Goal: Task Accomplishment & Management: Manage account settings

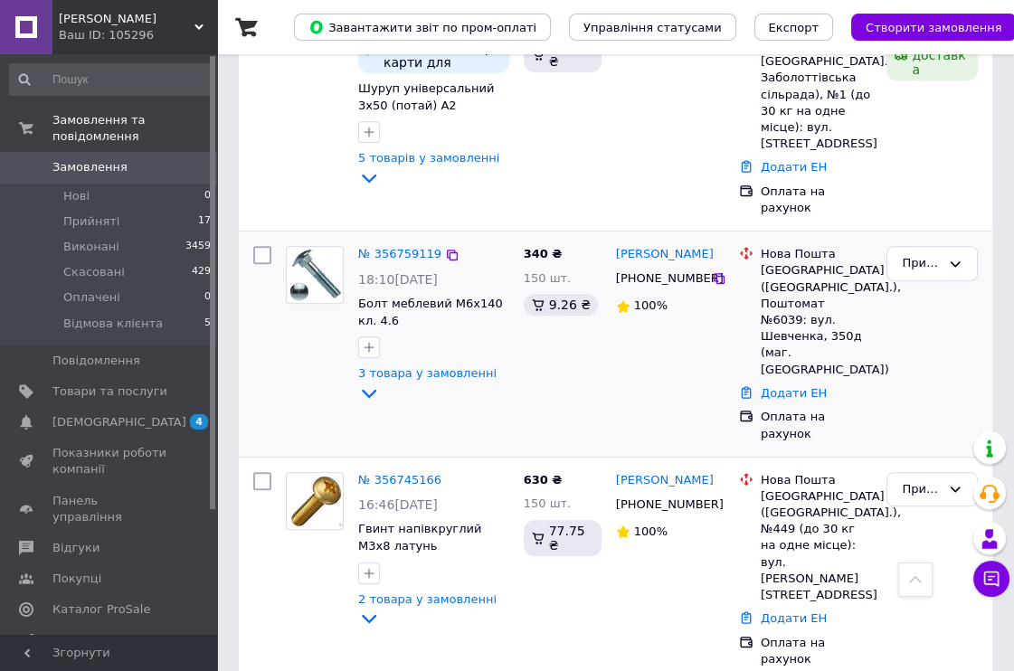
scroll to position [1306, 0]
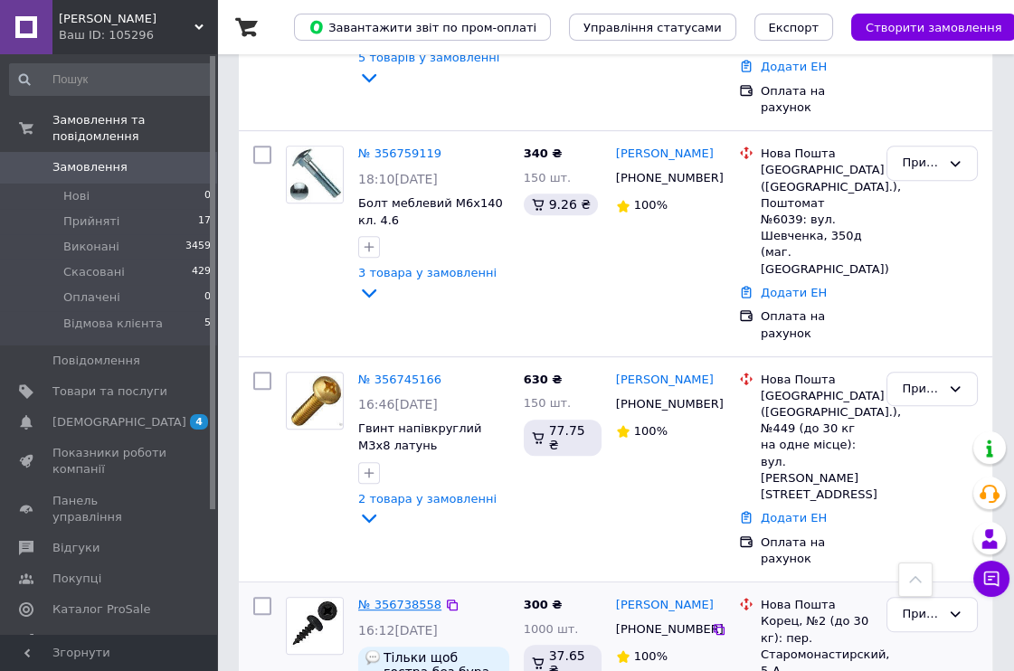
click at [403, 598] on link "№ 356738558" at bounding box center [399, 605] width 83 height 14
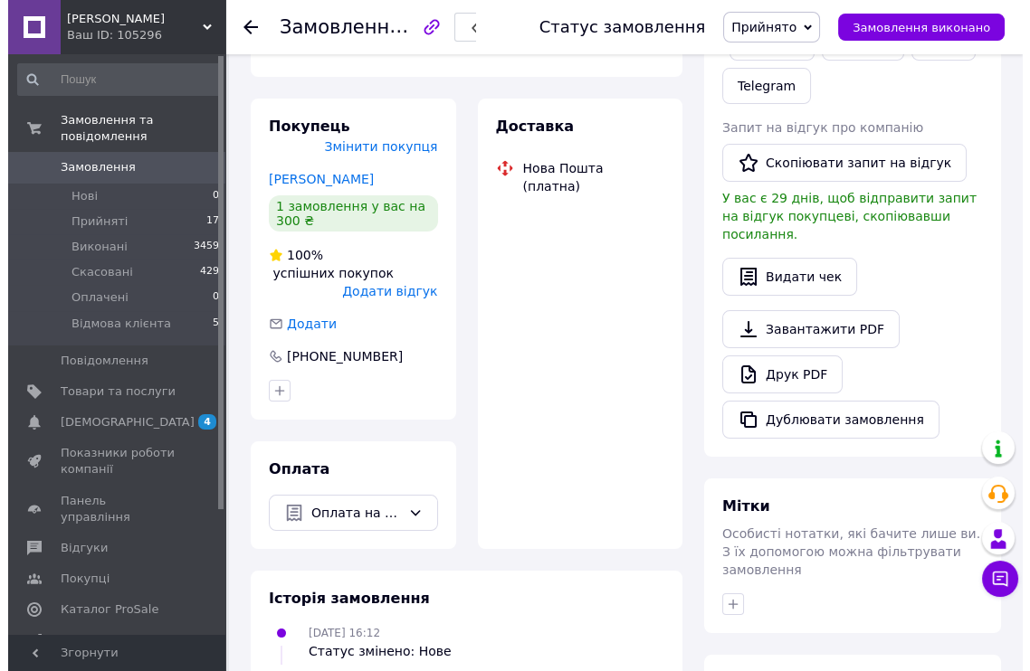
scroll to position [402, 0]
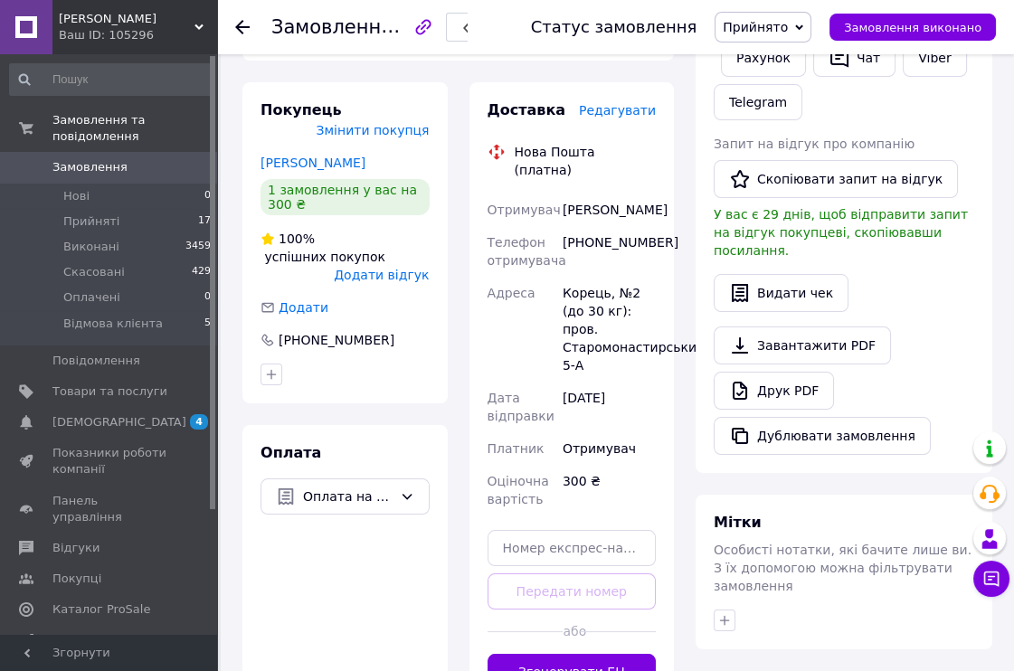
click at [641, 103] on span "Редагувати" at bounding box center [617, 110] width 77 height 14
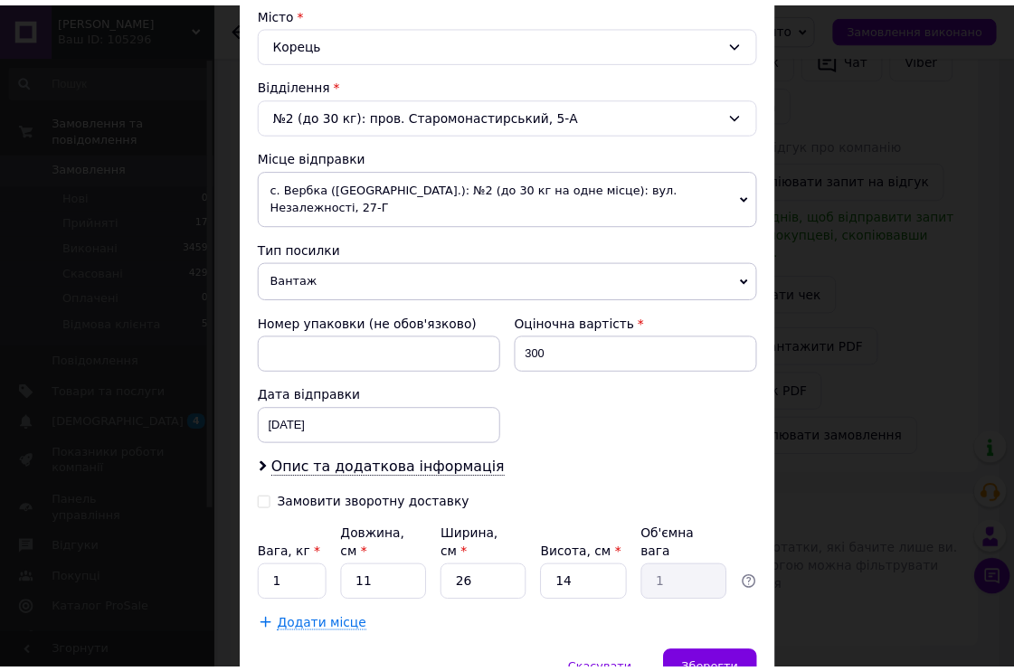
scroll to position [502, 0]
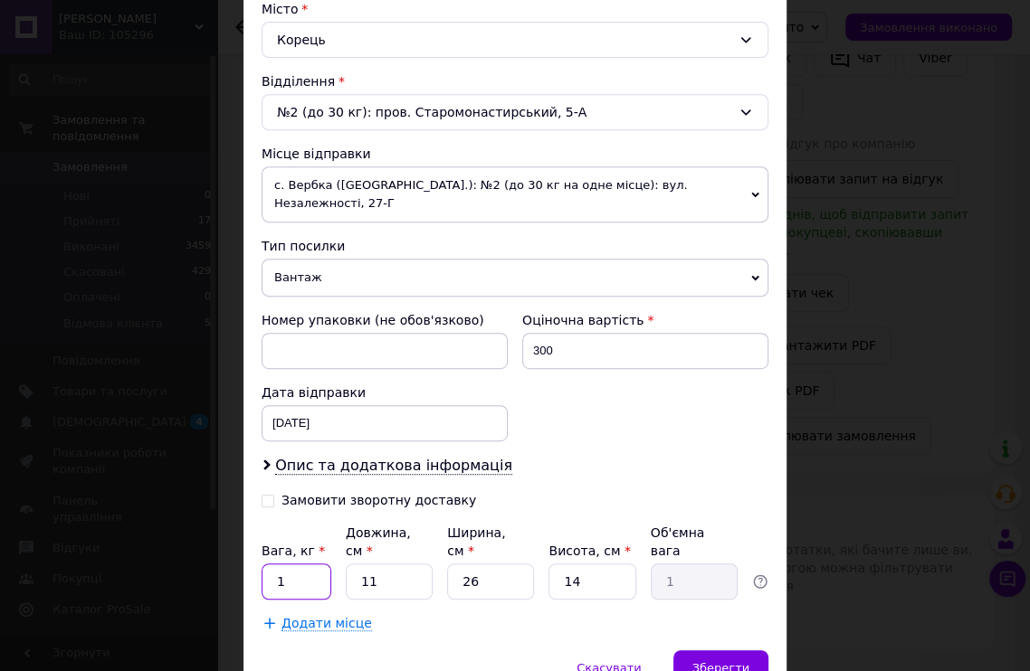
click at [299, 564] on input "1" at bounding box center [296, 582] width 70 height 36
type input "1.1"
click at [715, 661] on span "Зберегти" at bounding box center [720, 668] width 57 height 14
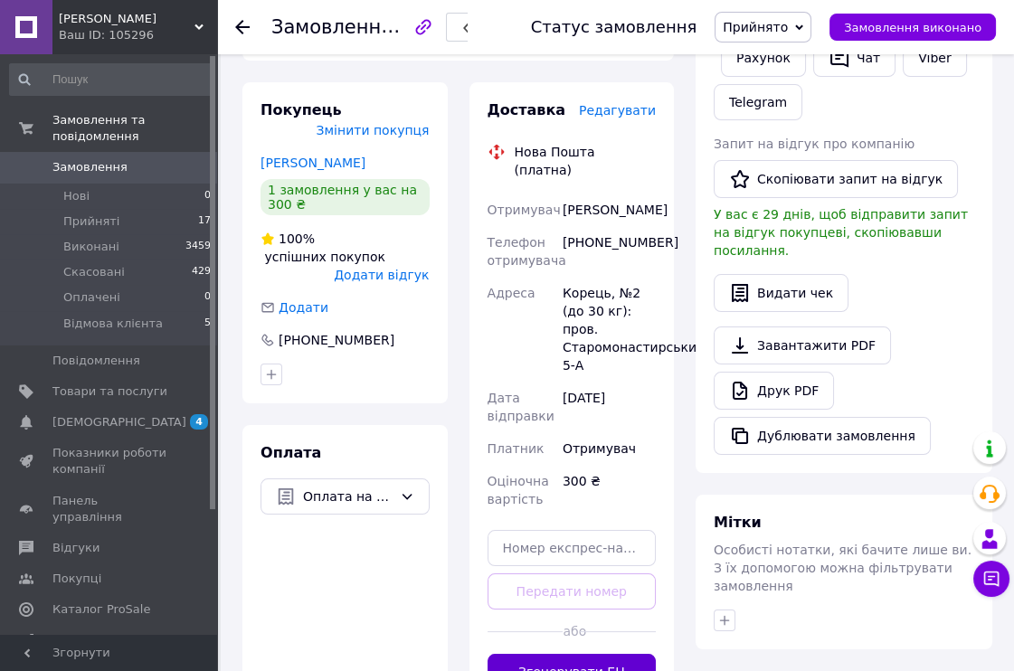
click at [593, 654] on button "Згенерувати ЕН" at bounding box center [572, 672] width 169 height 36
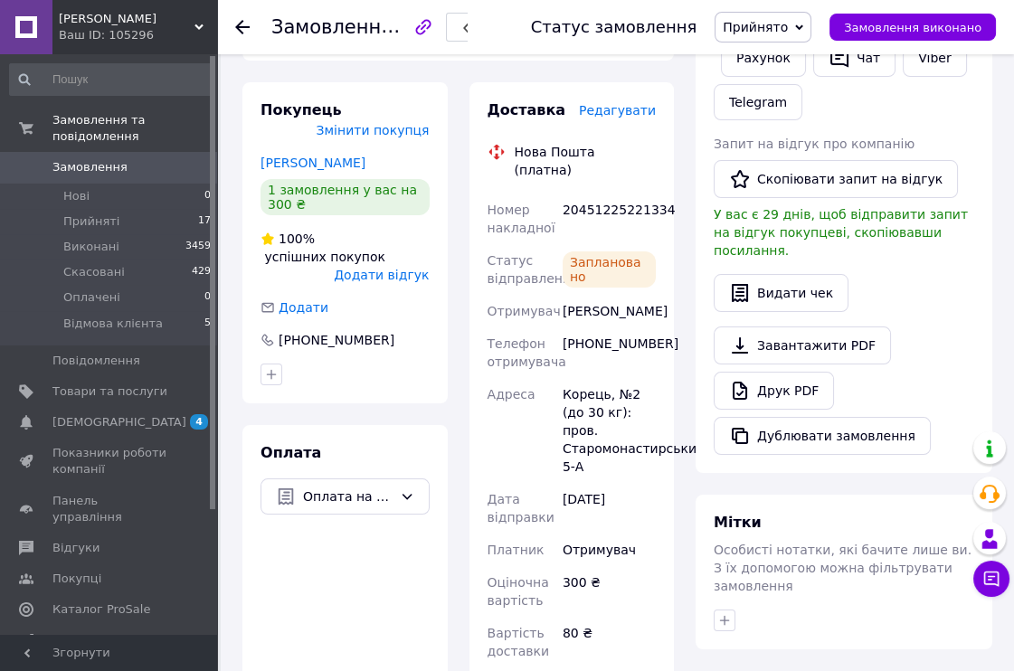
click at [246, 23] on icon at bounding box center [242, 27] width 14 height 14
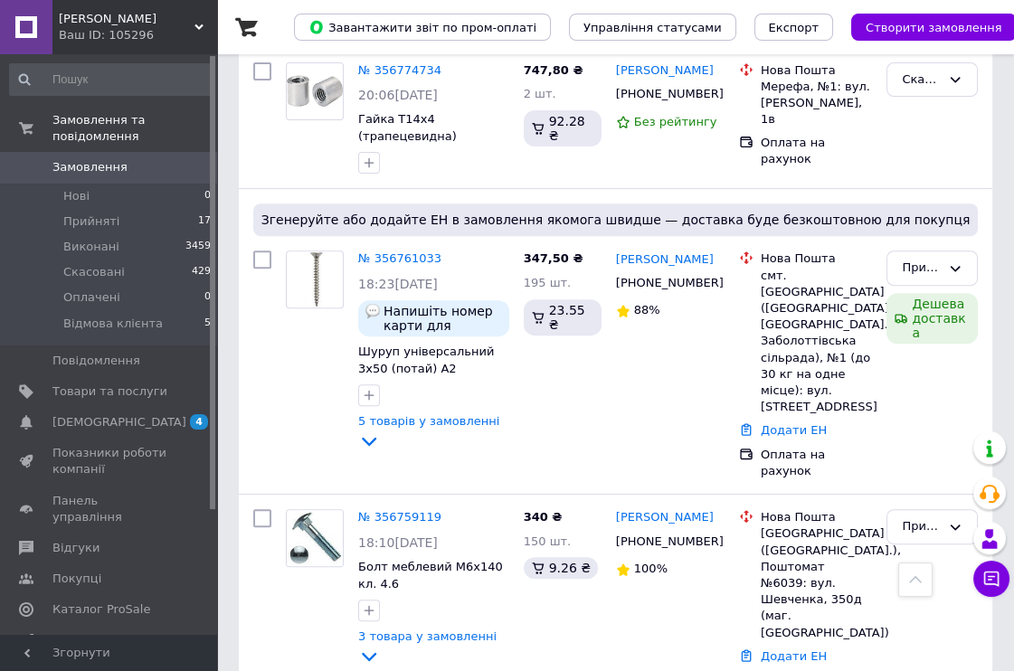
scroll to position [1005, 0]
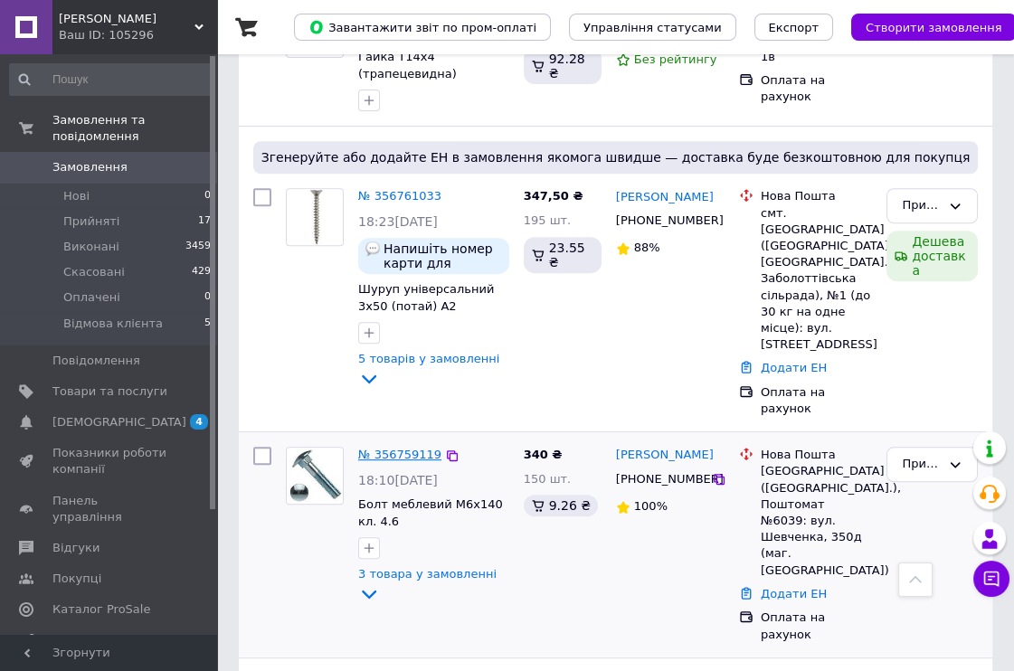
click at [410, 448] on link "№ 356759119" at bounding box center [399, 455] width 83 height 14
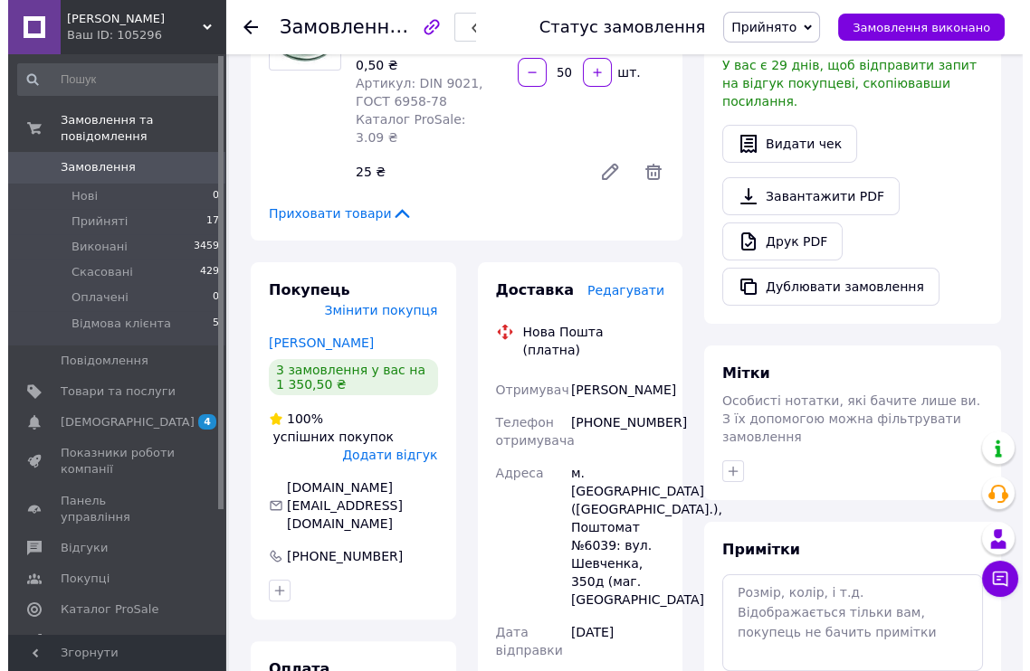
scroll to position [522, 0]
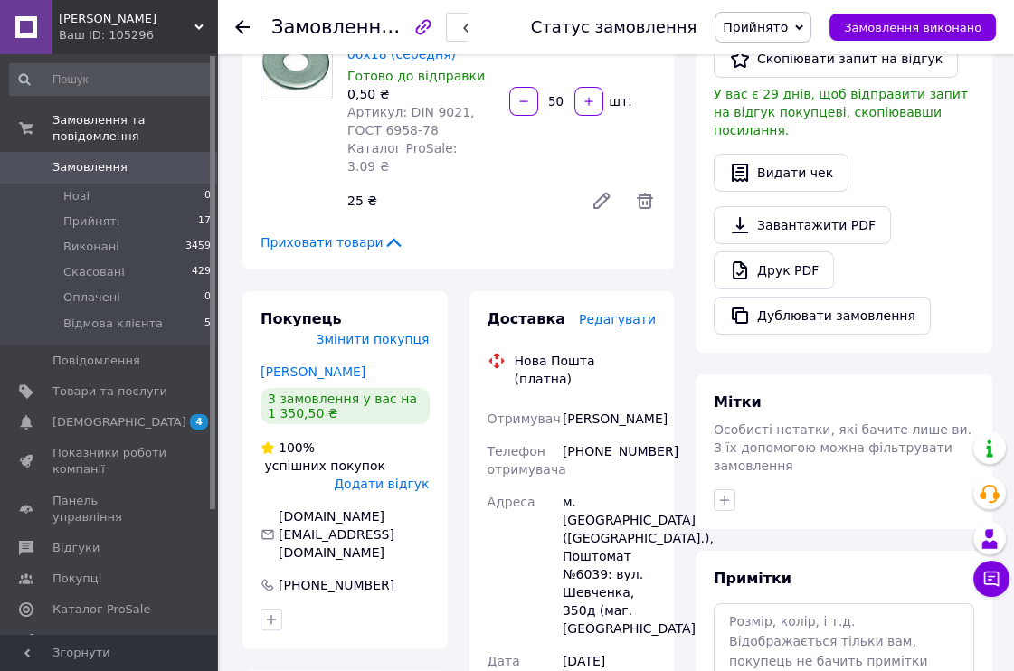
click at [613, 312] on span "Редагувати" at bounding box center [617, 319] width 77 height 14
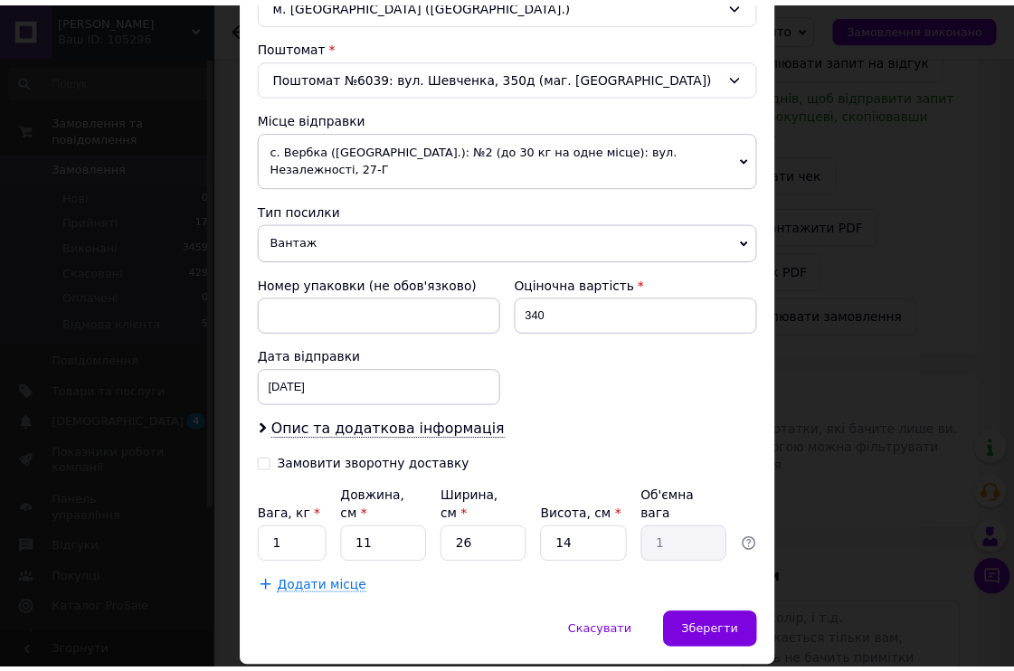
scroll to position [559, 0]
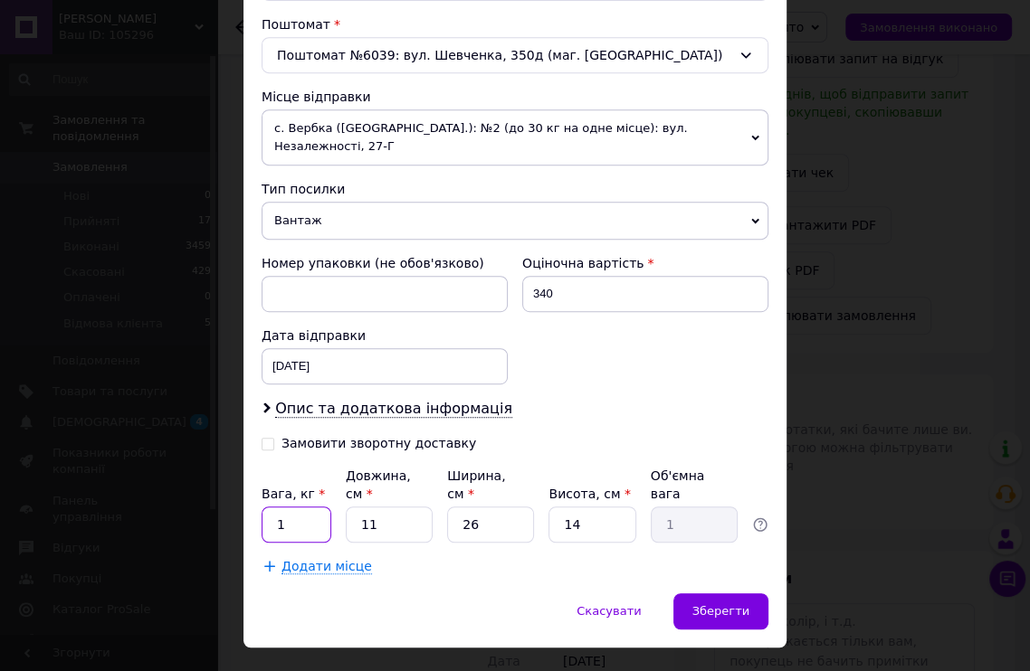
click at [304, 507] on input "1" at bounding box center [296, 525] width 70 height 36
type input "1.8"
click at [735, 604] on span "Зберегти" at bounding box center [720, 611] width 57 height 14
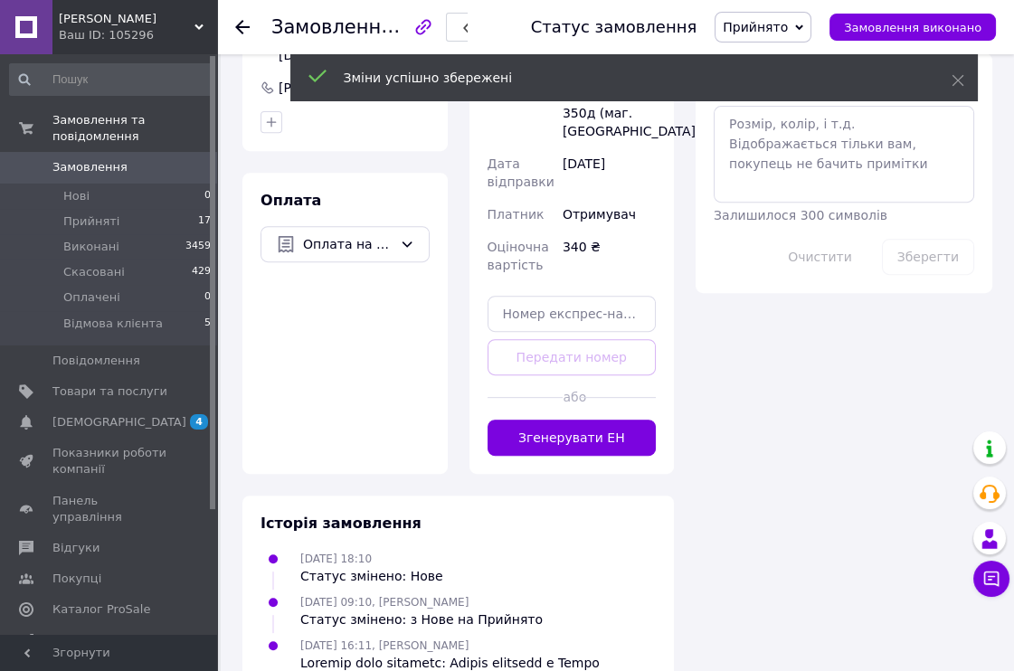
scroll to position [1025, 0]
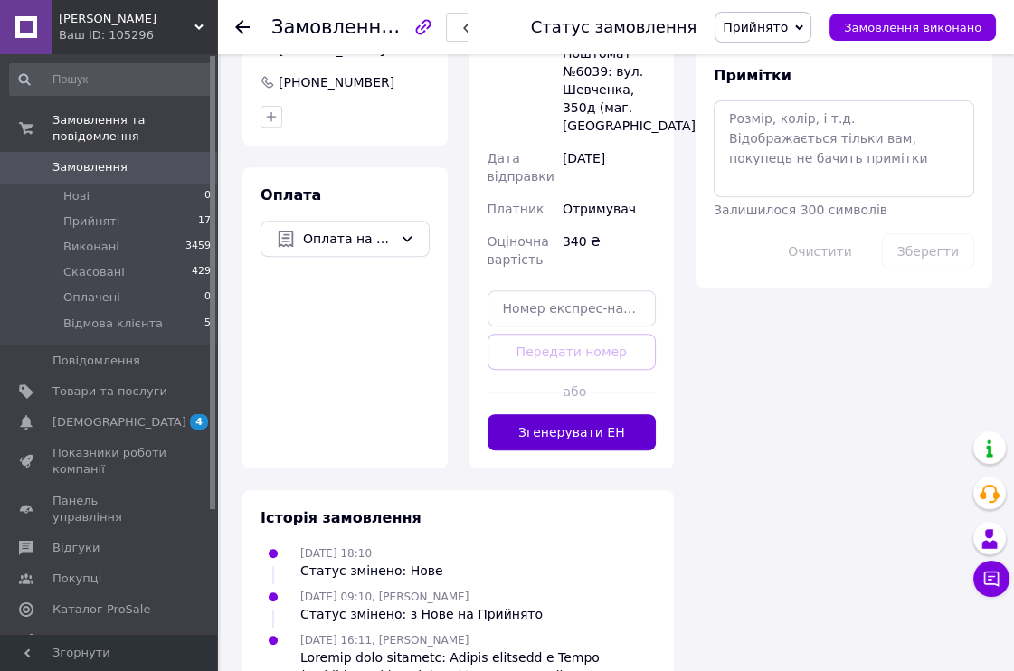
click at [551, 414] on button "Згенерувати ЕН" at bounding box center [572, 432] width 169 height 36
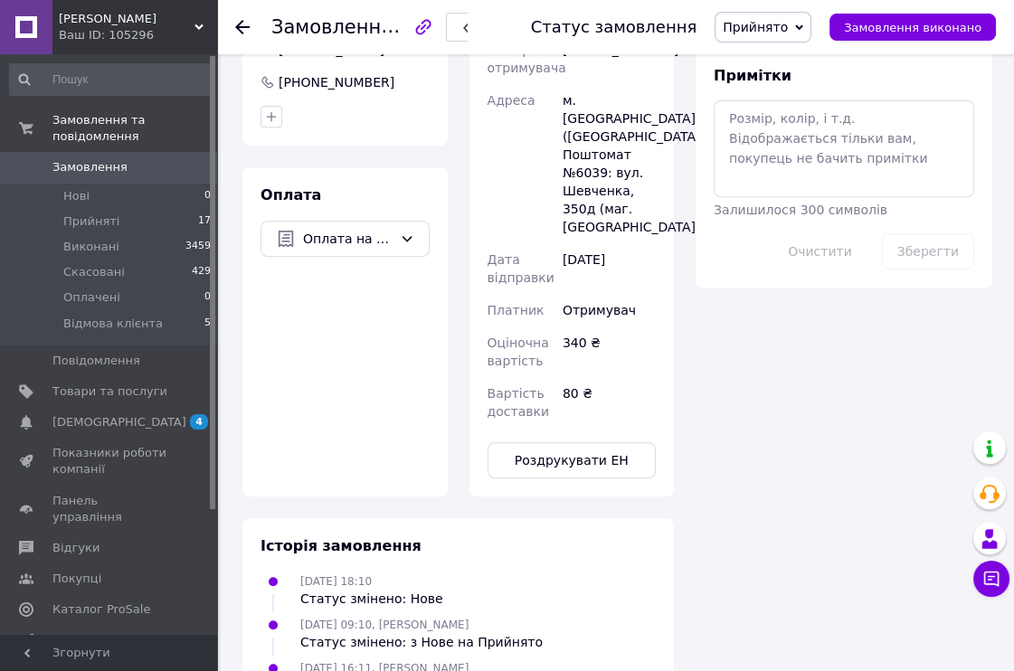
click at [242, 24] on icon at bounding box center [242, 27] width 14 height 14
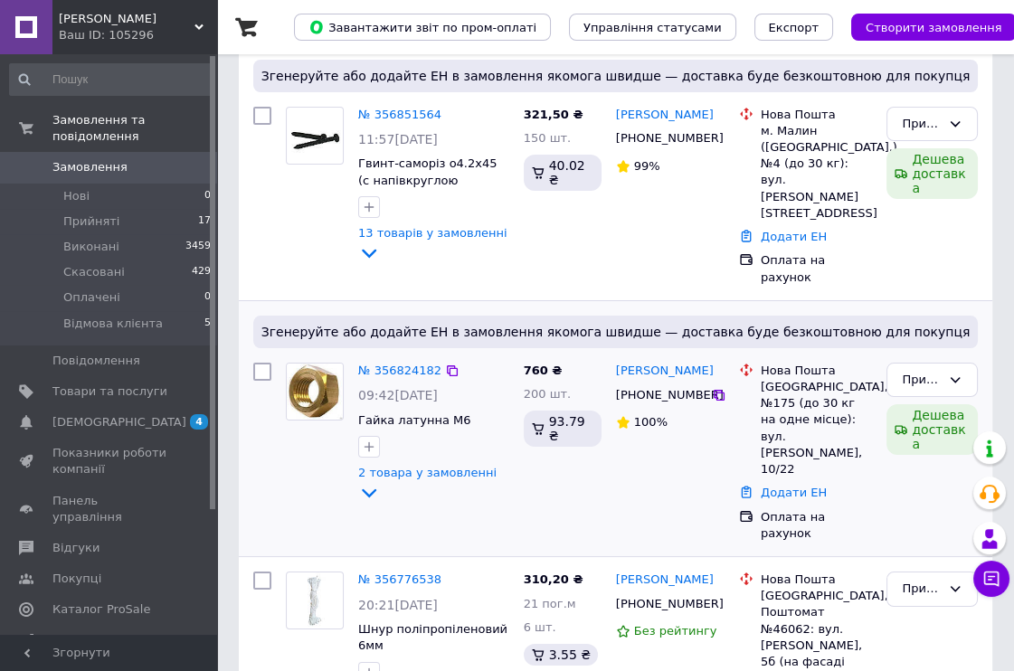
scroll to position [201, 0]
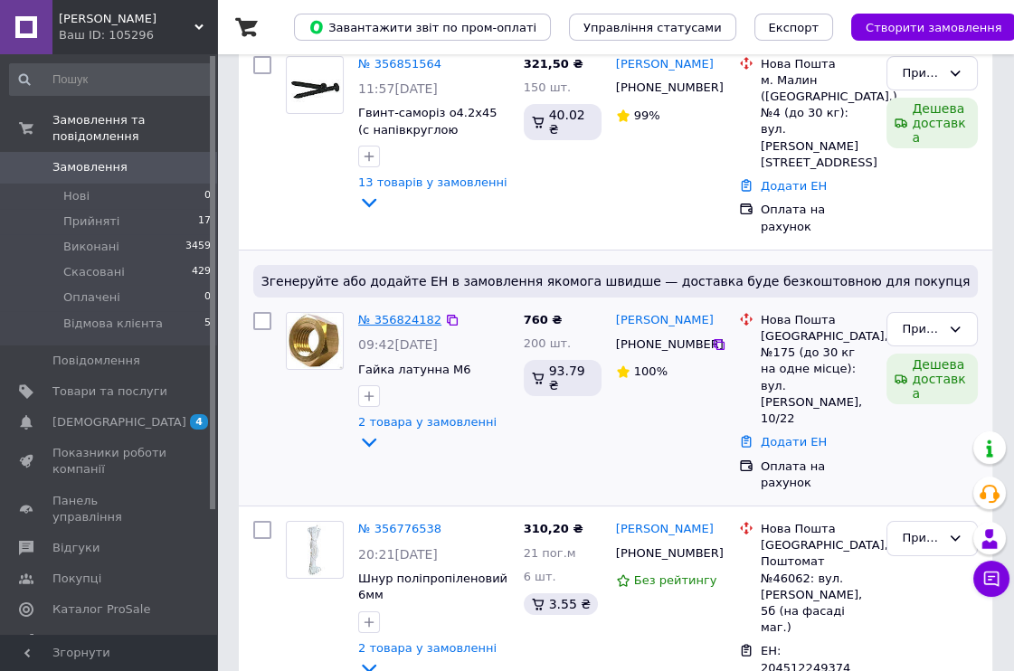
click at [403, 313] on link "№ 356824182" at bounding box center [399, 320] width 83 height 14
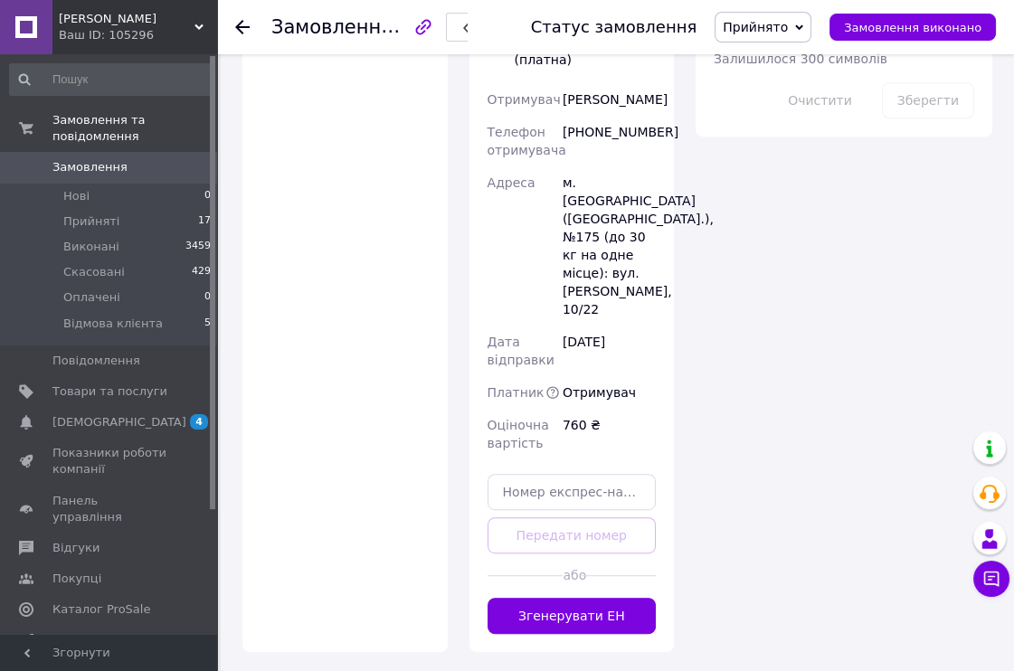
scroll to position [1187, 0]
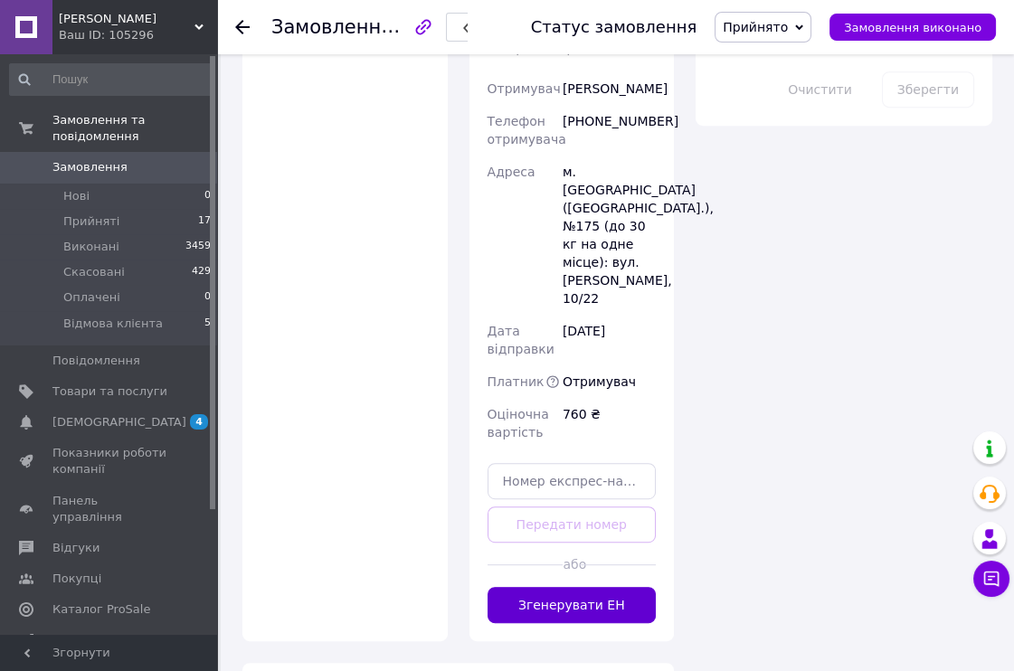
click at [576, 587] on button "Згенерувати ЕН" at bounding box center [572, 605] width 169 height 36
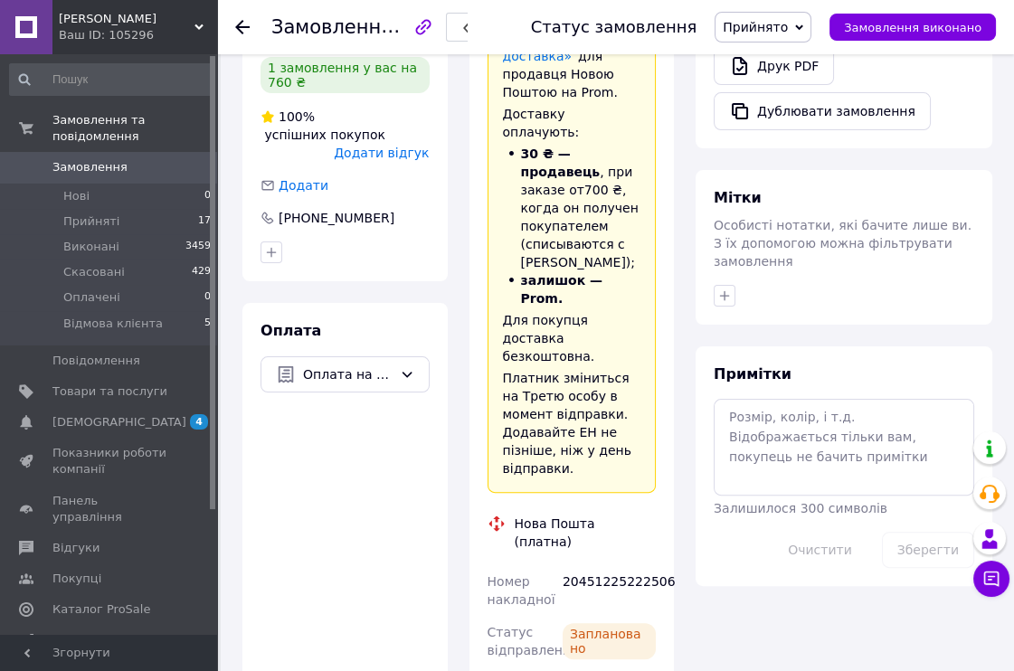
scroll to position [684, 0]
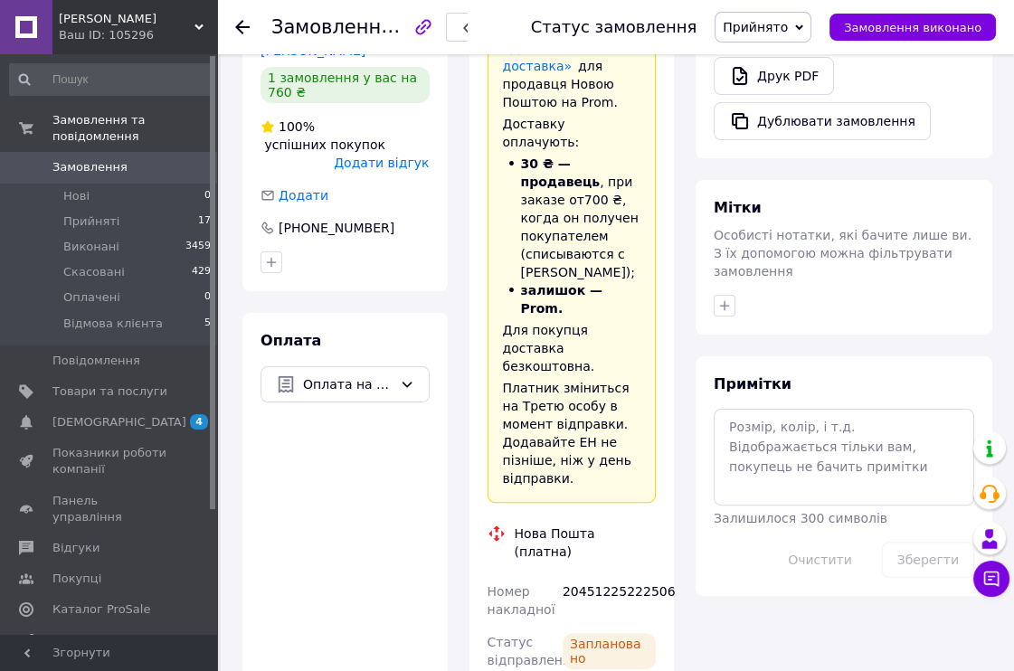
click at [242, 25] on icon at bounding box center [242, 27] width 14 height 14
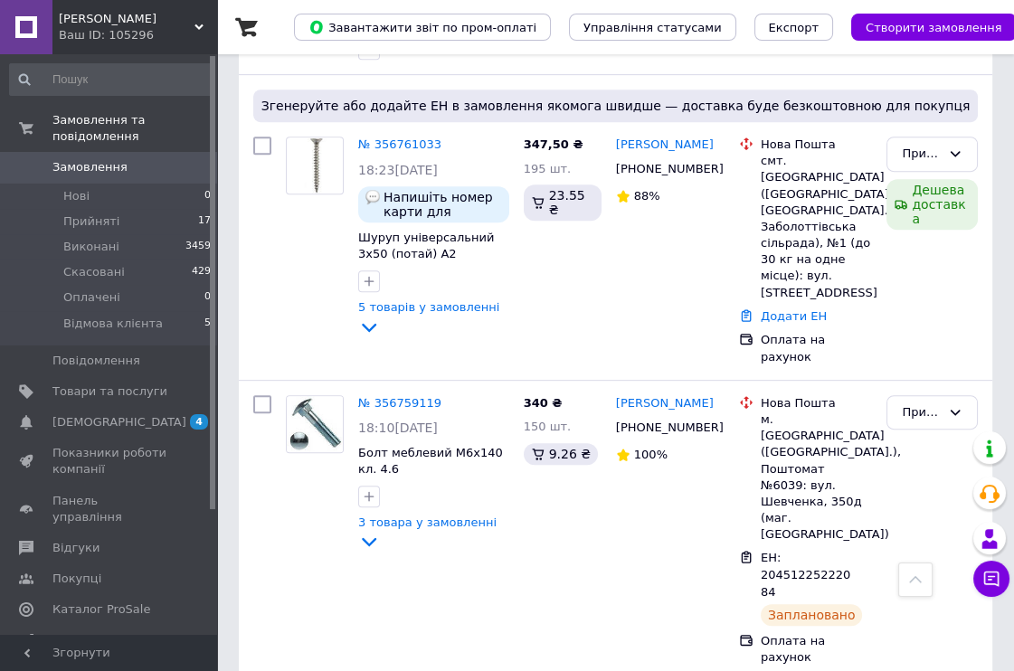
scroll to position [1106, 0]
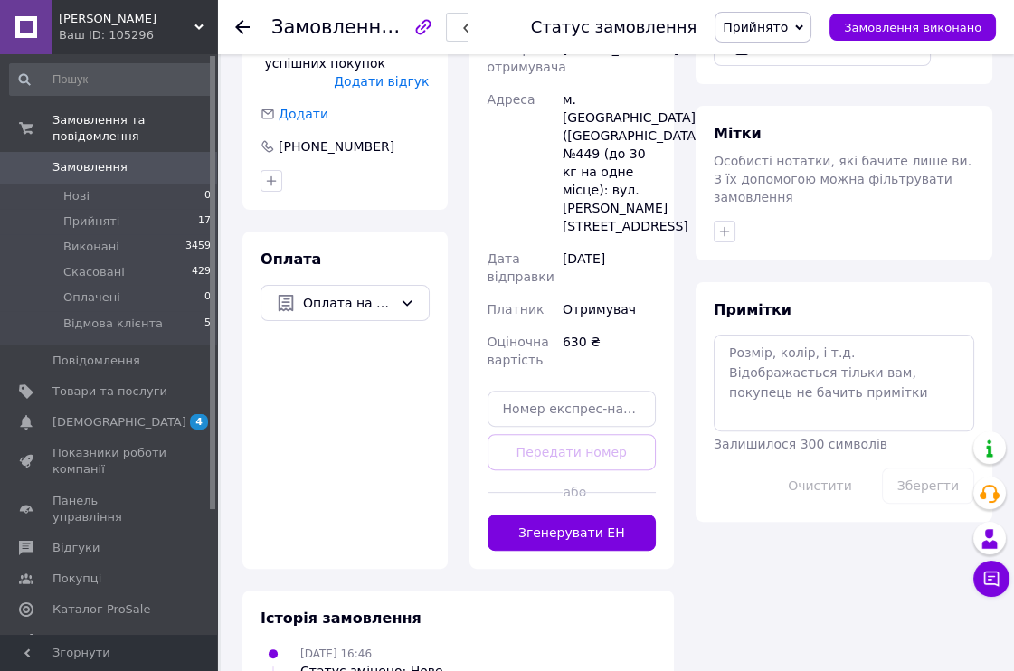
scroll to position [809, 0]
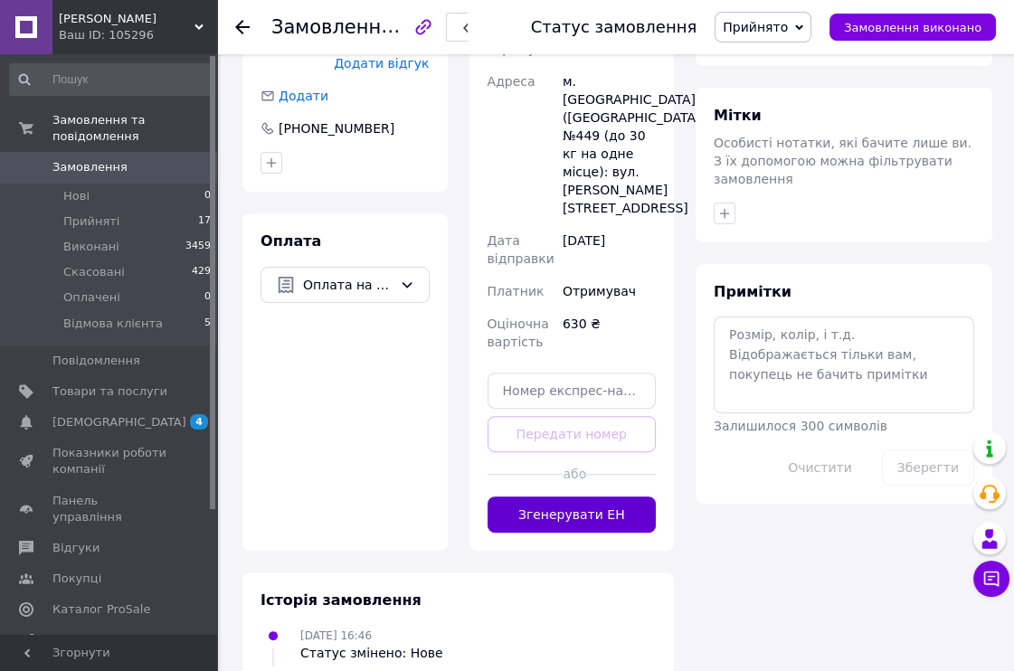
click at [617, 497] on button "Згенерувати ЕН" at bounding box center [572, 515] width 169 height 36
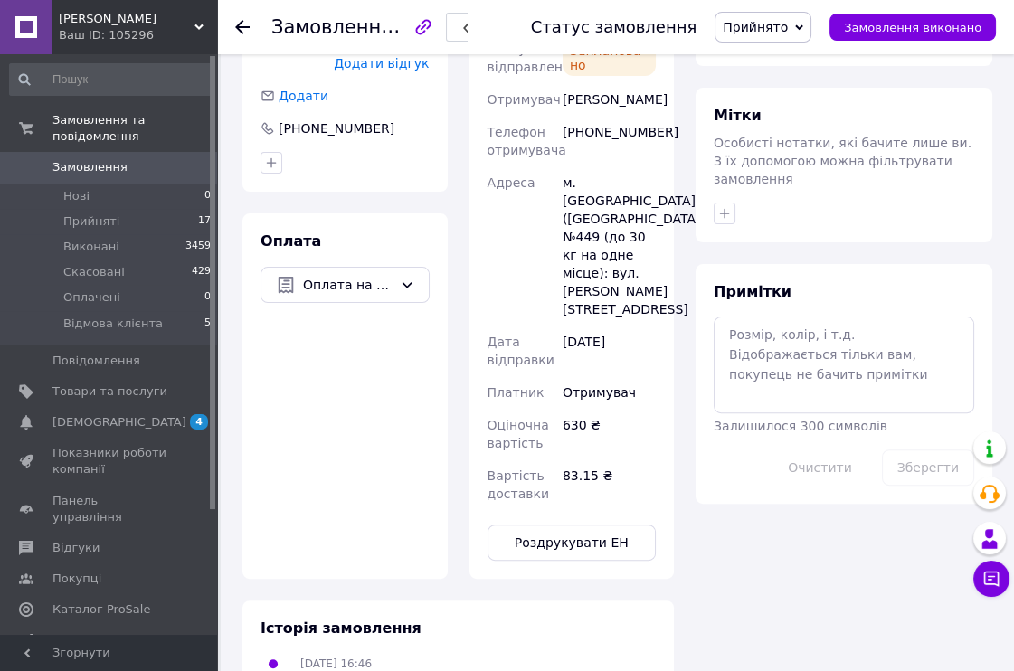
click at [241, 26] on use at bounding box center [242, 27] width 14 height 14
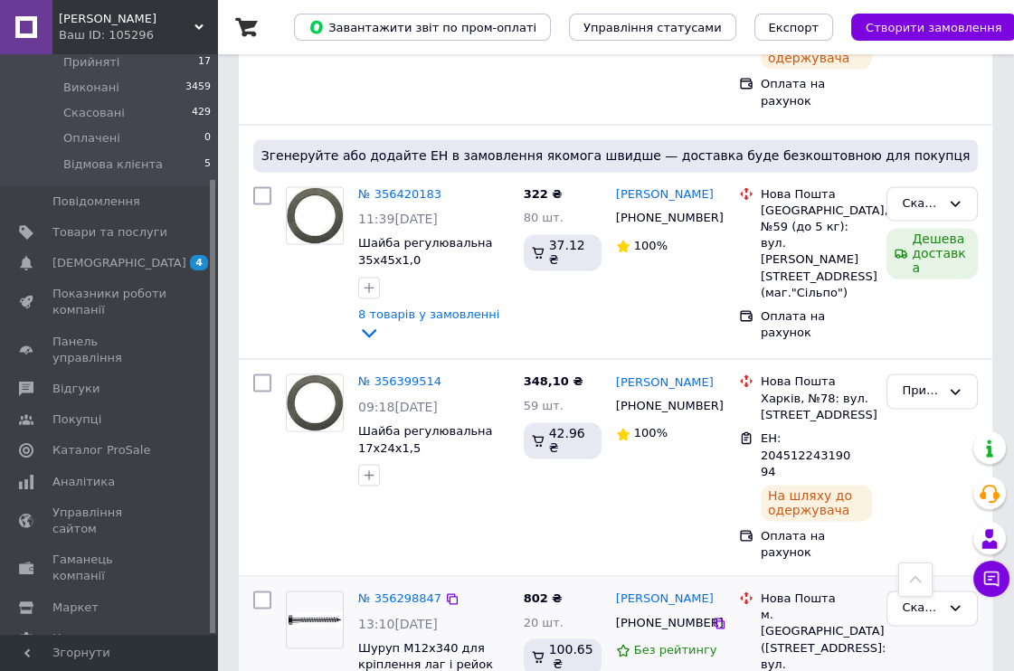
scroll to position [3763, 0]
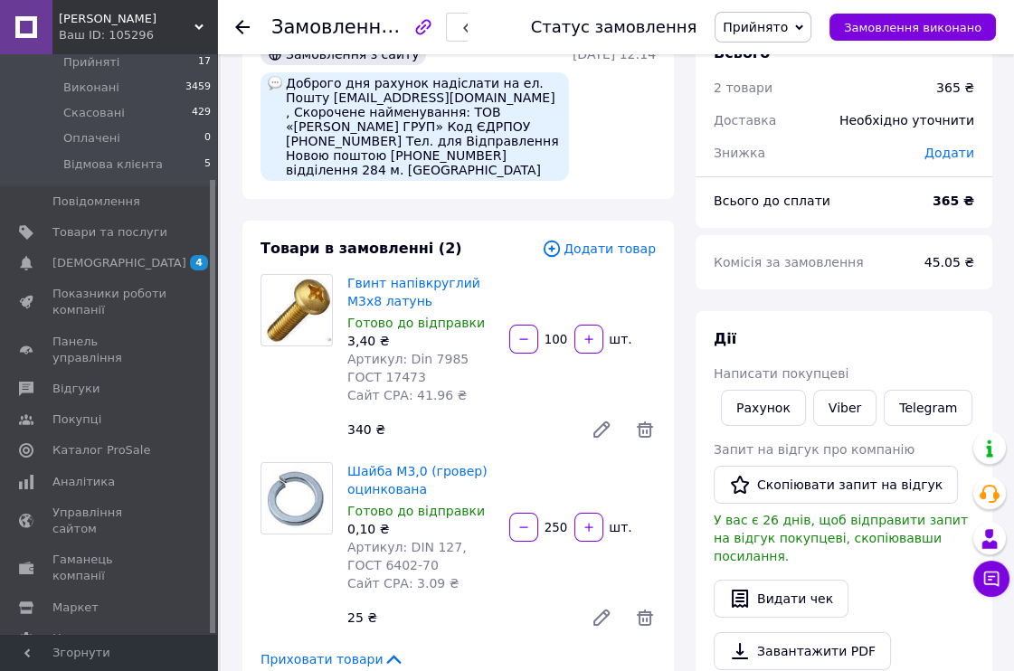
scroll to position [5, 0]
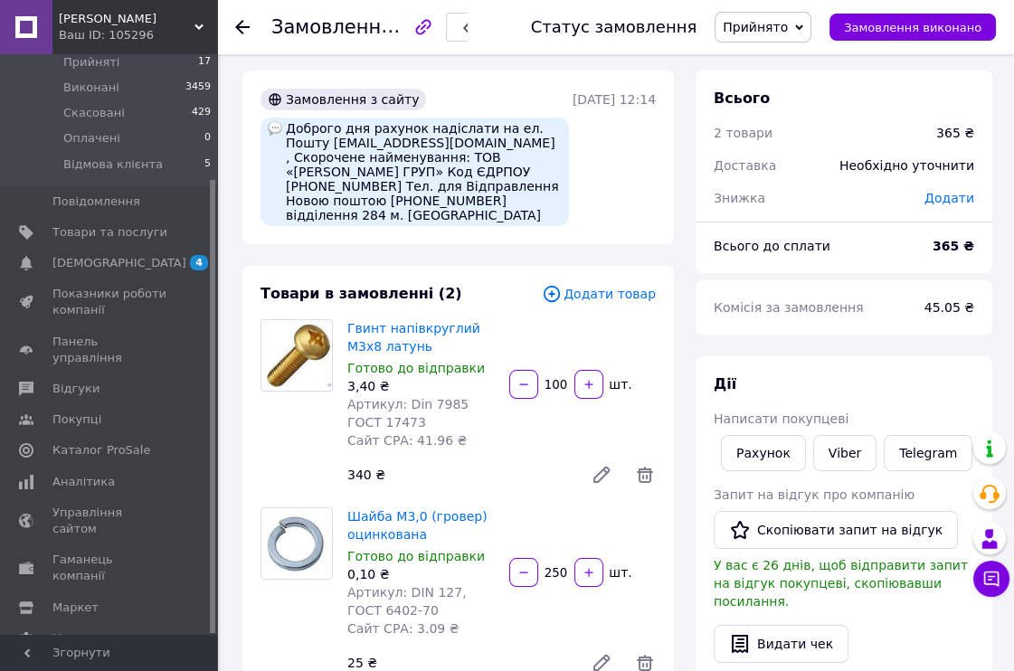
click at [241, 20] on icon at bounding box center [242, 27] width 14 height 14
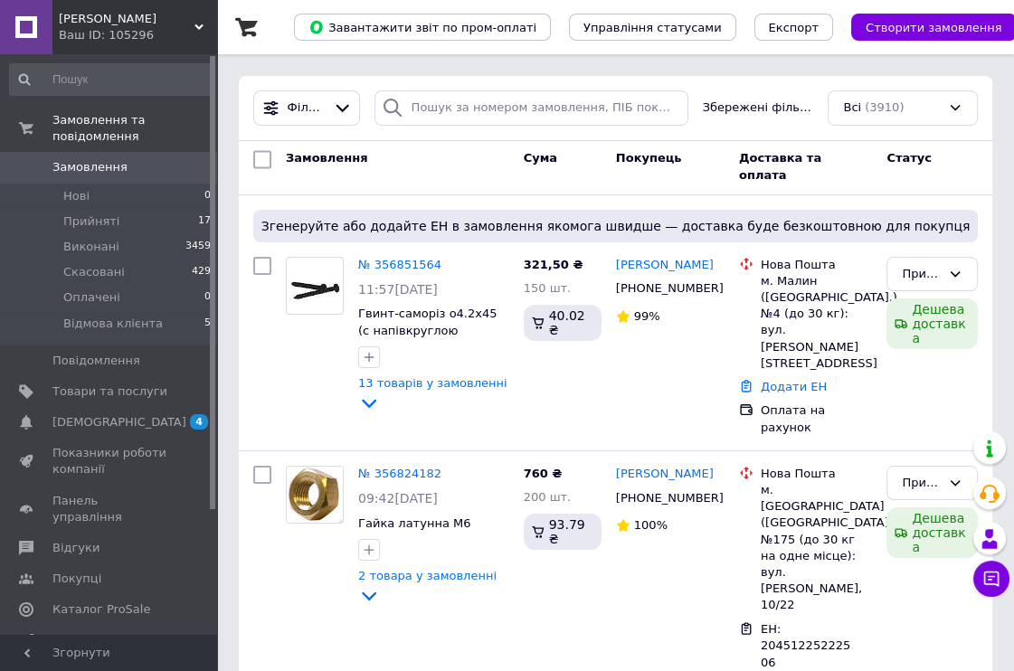
click at [159, 159] on span "Замовлення" at bounding box center [109, 167] width 115 height 16
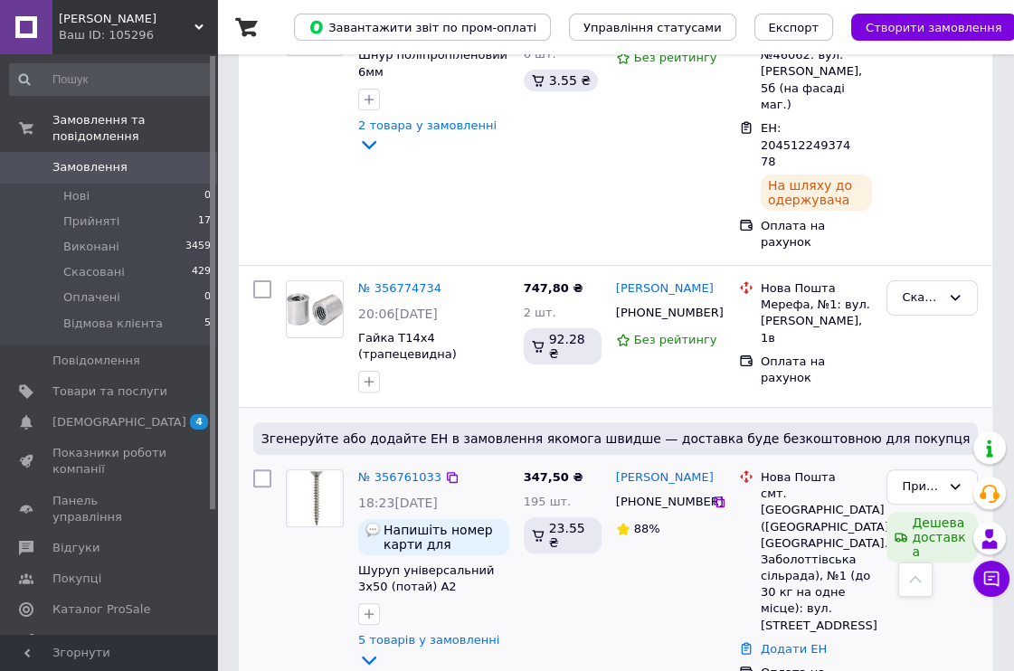
scroll to position [803, 0]
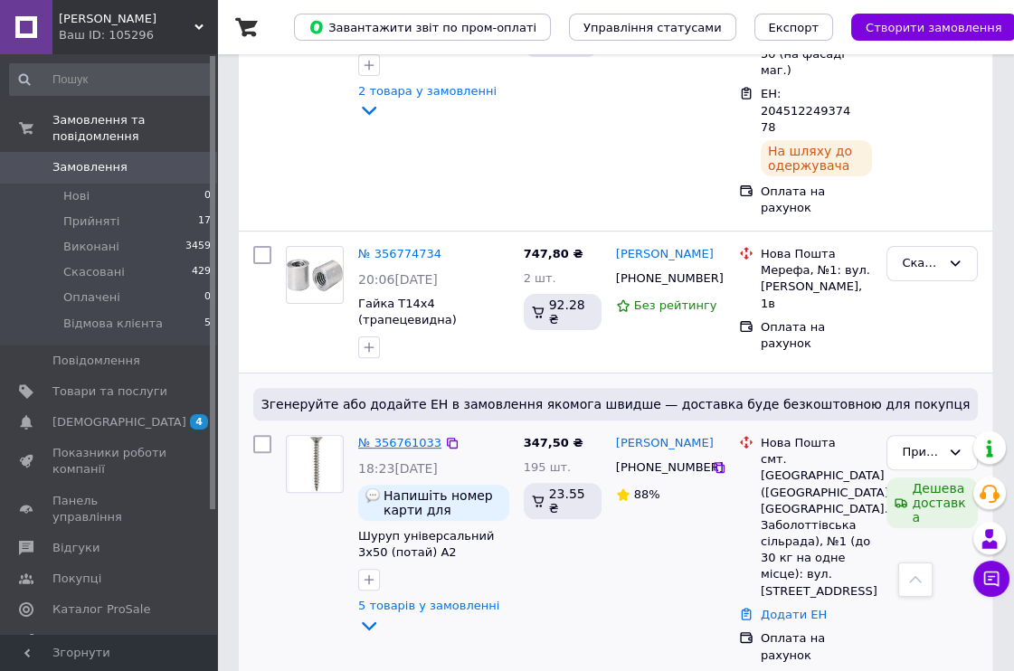
click at [390, 436] on link "№ 356761033" at bounding box center [399, 443] width 83 height 14
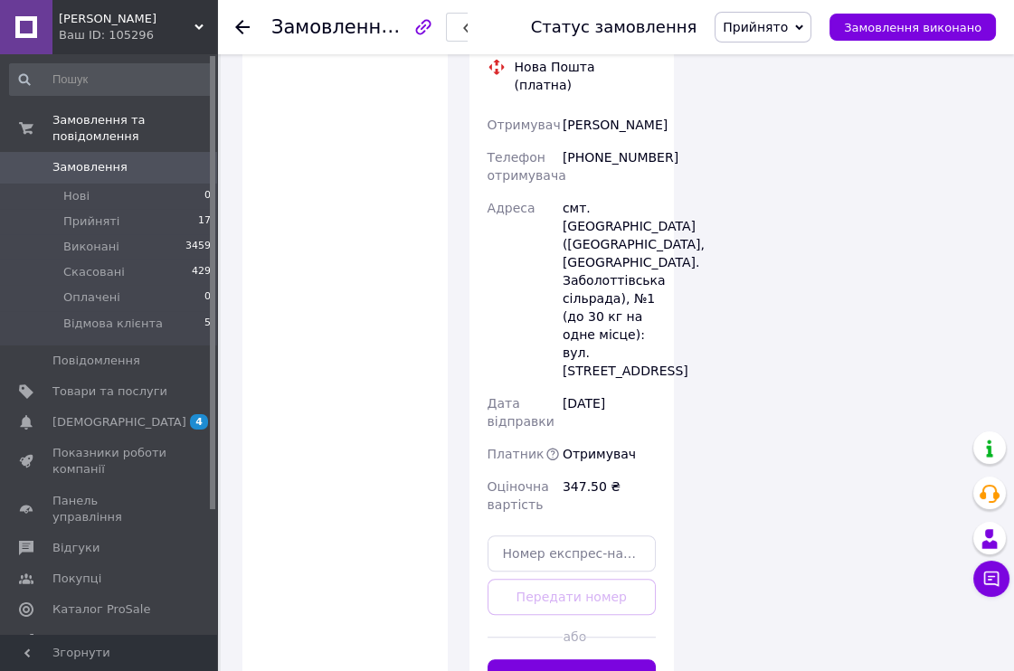
scroll to position [1835, 0]
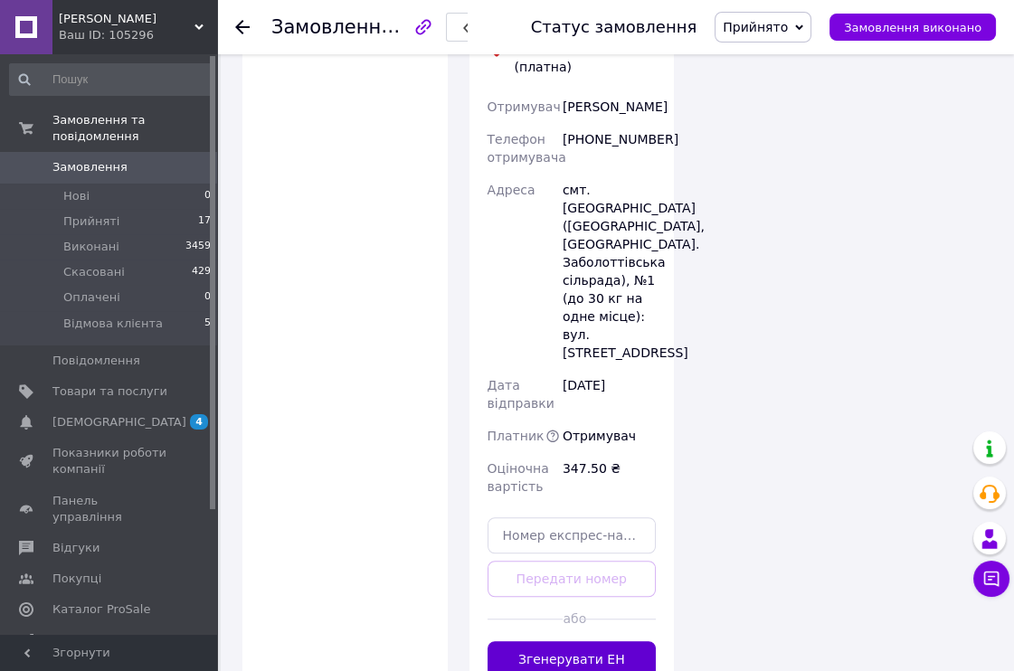
click at [624, 641] on button "Згенерувати ЕН" at bounding box center [572, 659] width 169 height 36
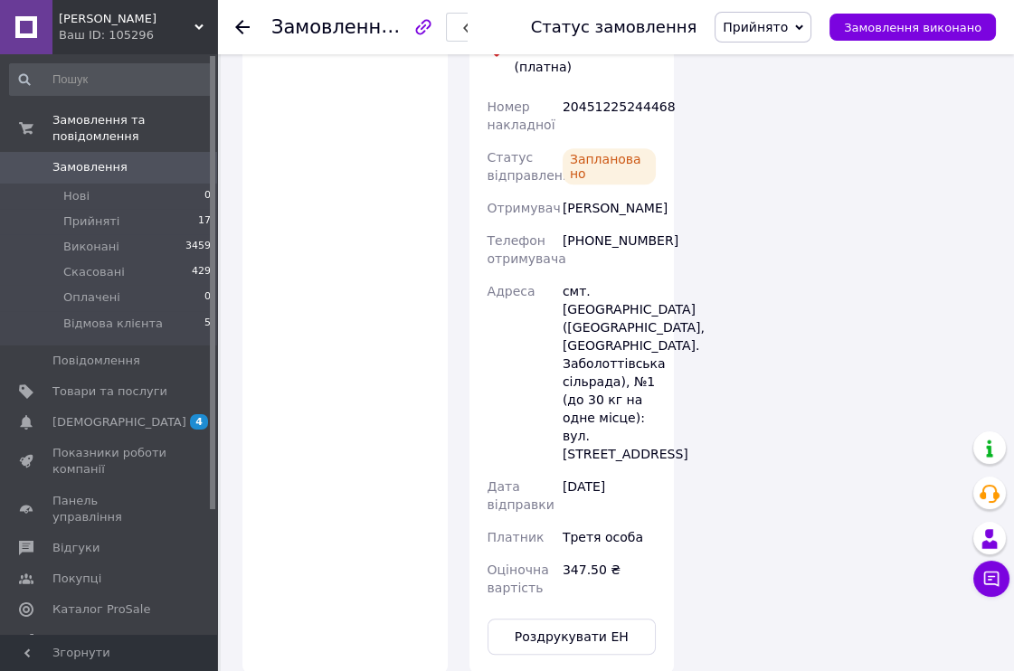
click at [246, 27] on use at bounding box center [242, 27] width 14 height 14
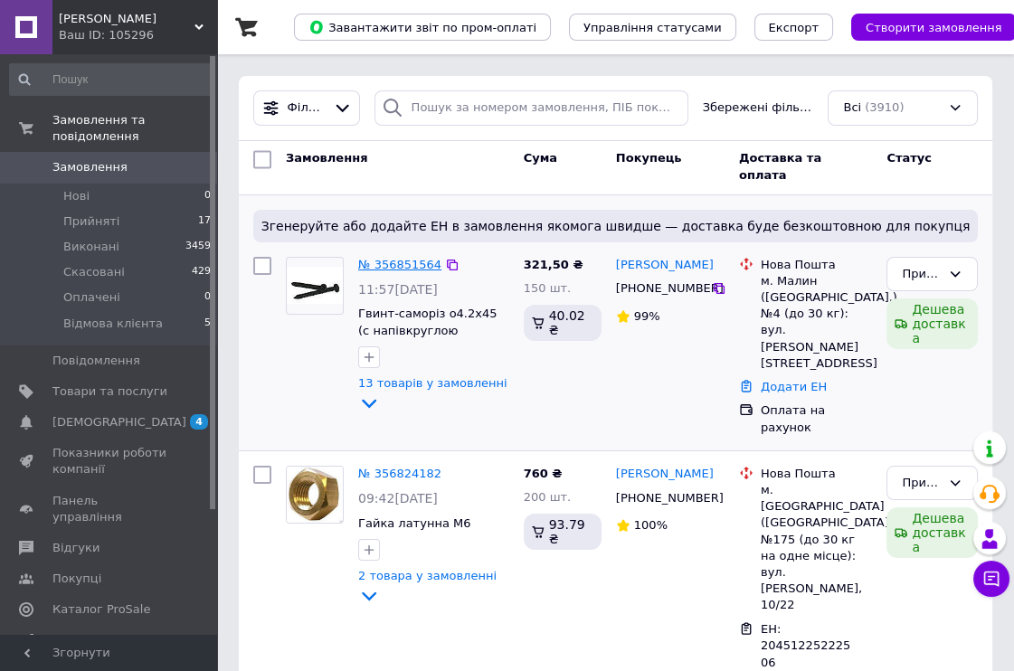
click at [409, 260] on link "№ 356851564" at bounding box center [399, 265] width 83 height 14
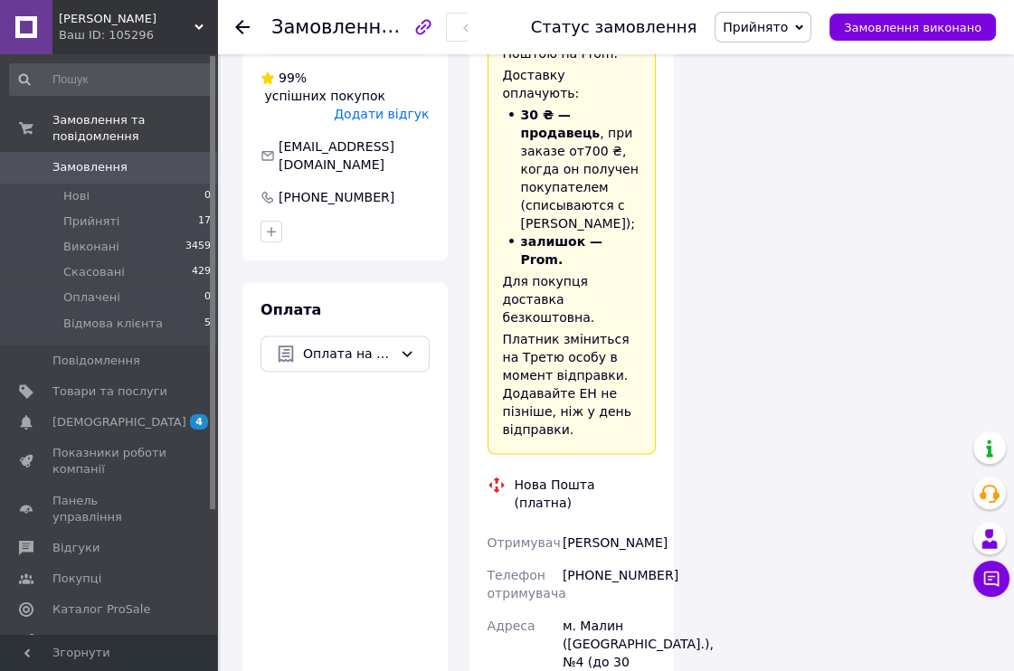
scroll to position [3116, 0]
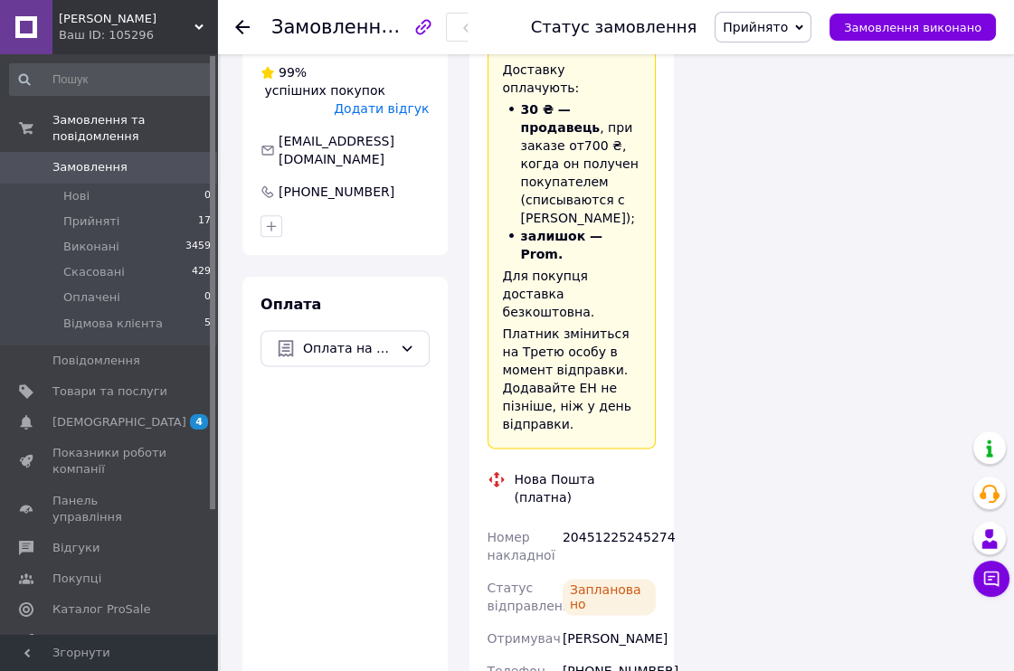
click at [176, 159] on span "0" at bounding box center [192, 167] width 50 height 16
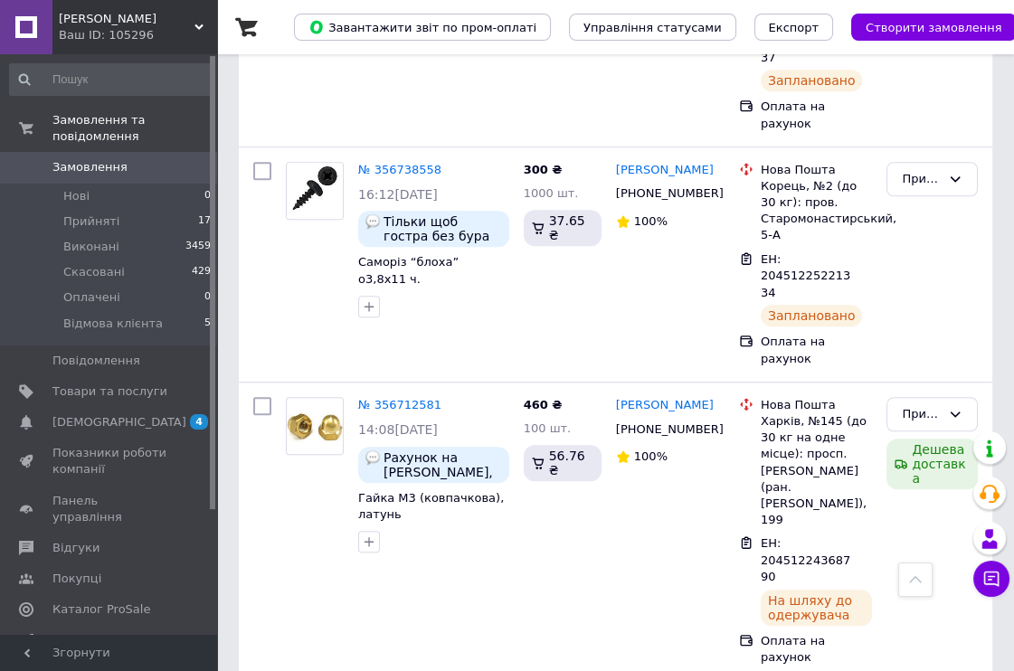
scroll to position [2010, 0]
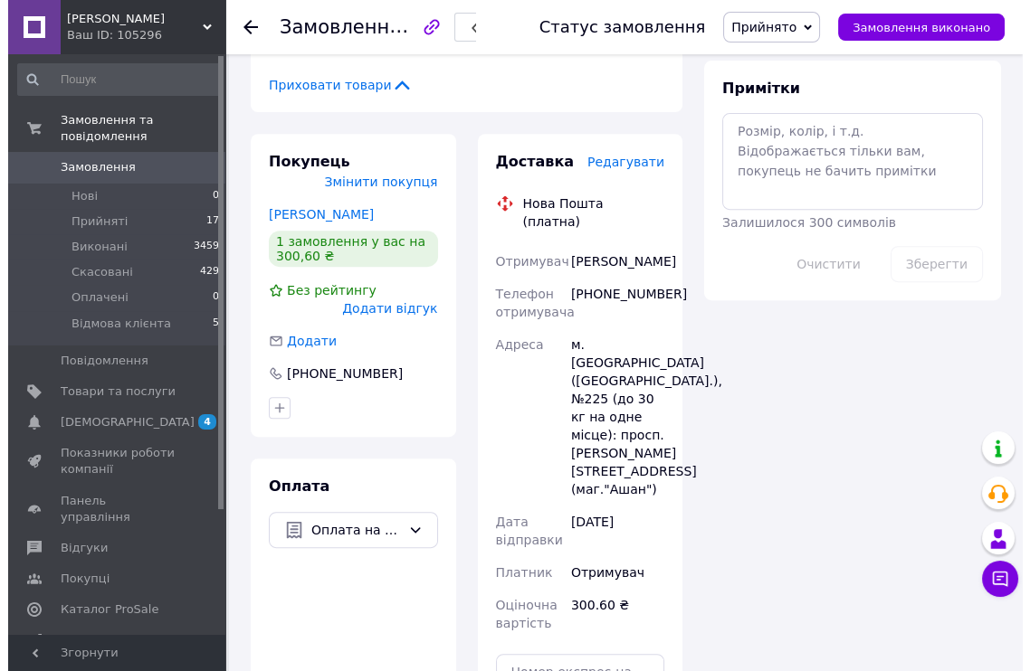
scroll to position [955, 0]
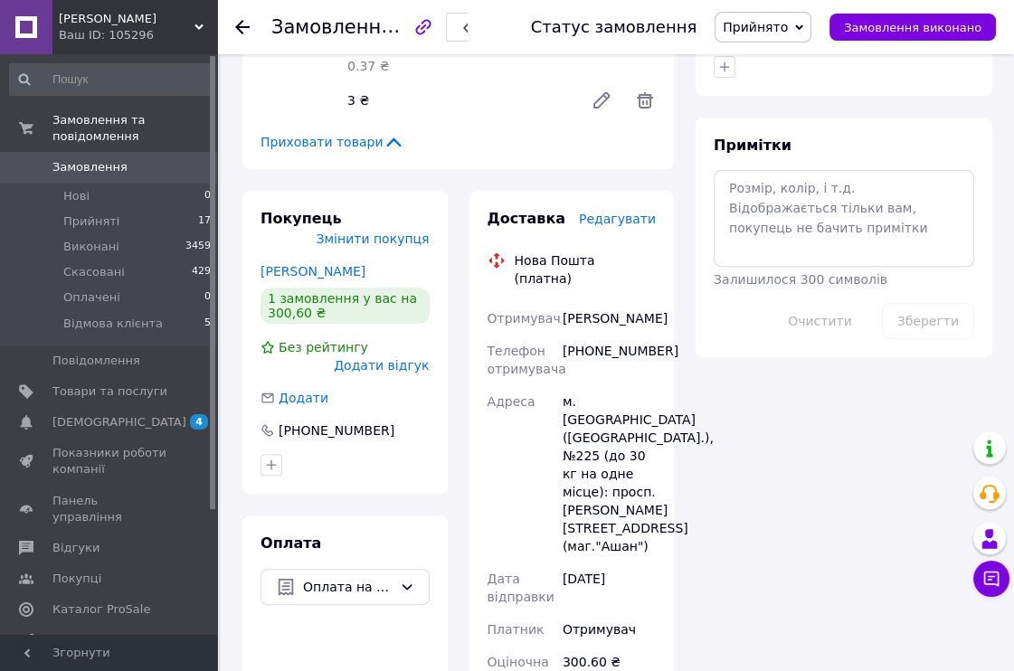
click at [618, 212] on span "Редагувати" at bounding box center [617, 219] width 77 height 14
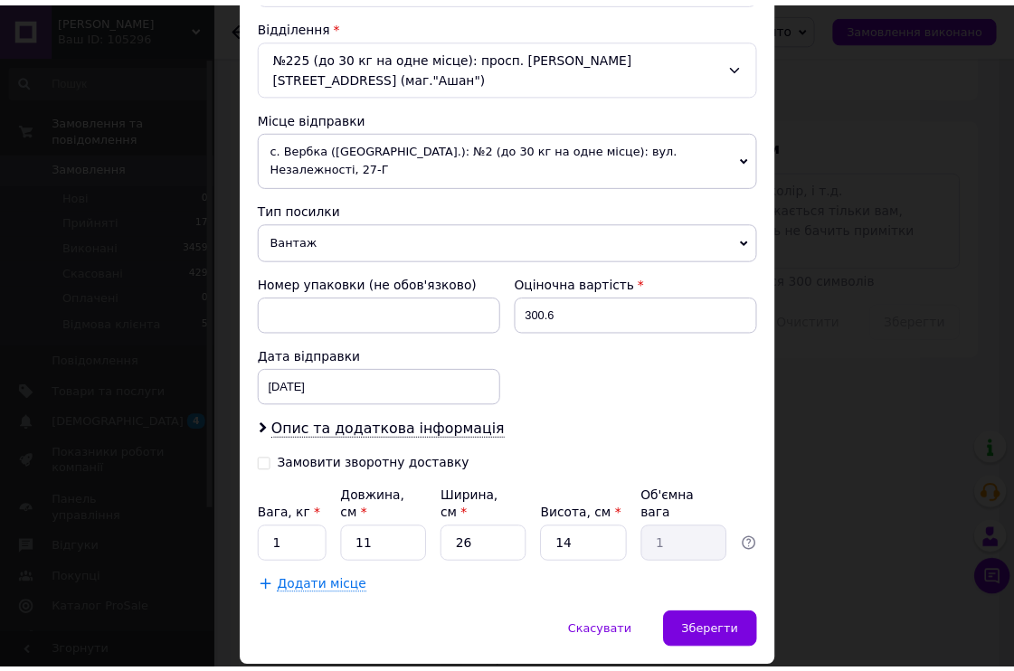
scroll to position [559, 0]
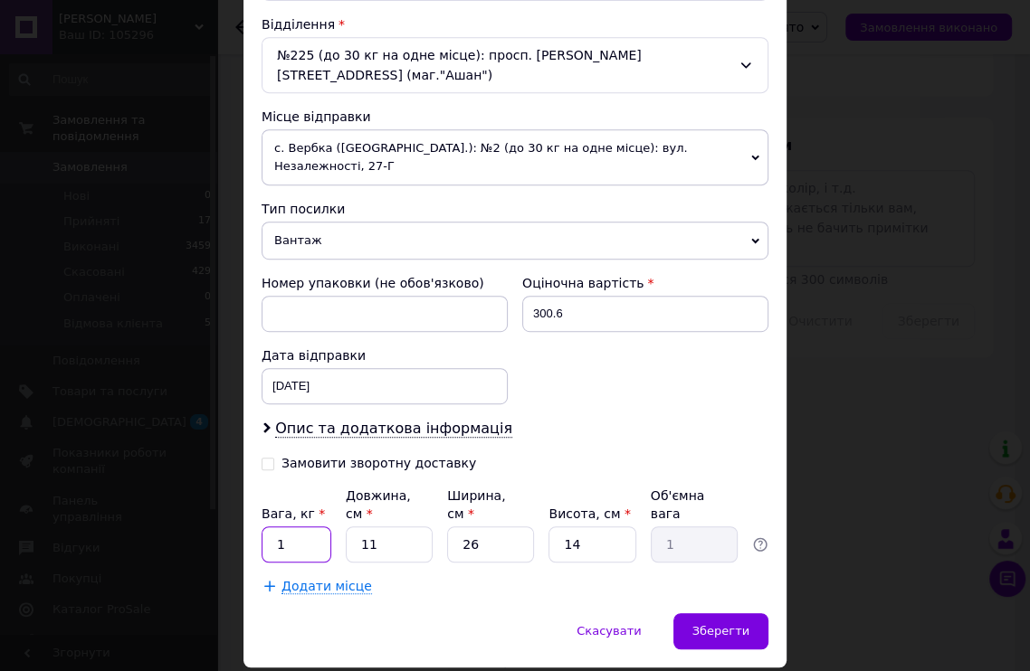
click at [304, 527] on input "1" at bounding box center [296, 545] width 70 height 36
type input "1.2"
click at [723, 624] on span "Зберегти" at bounding box center [720, 631] width 57 height 14
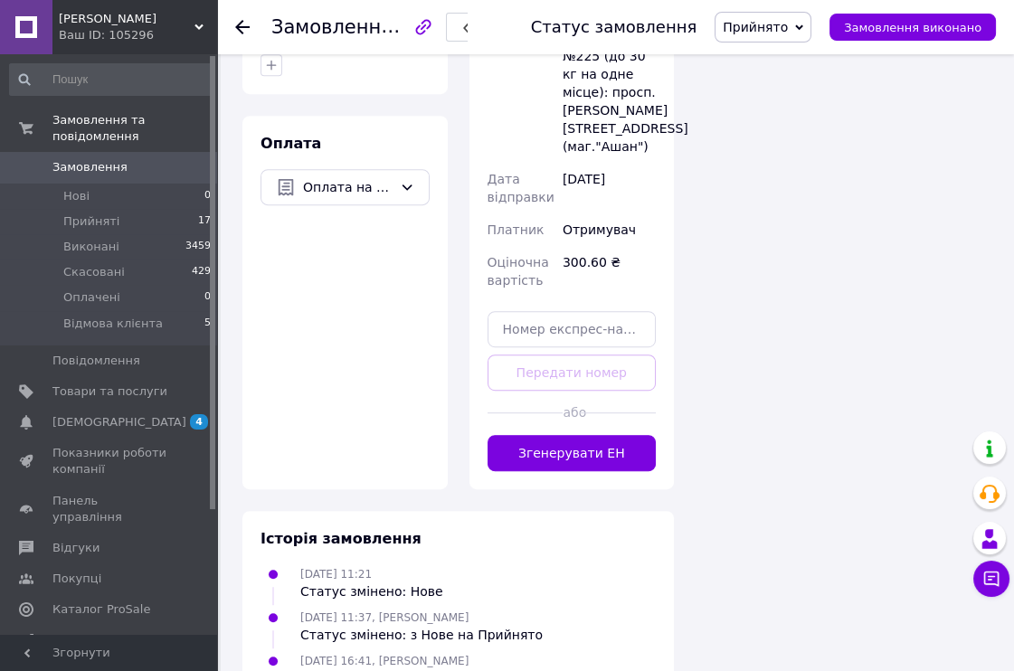
scroll to position [1358, 0]
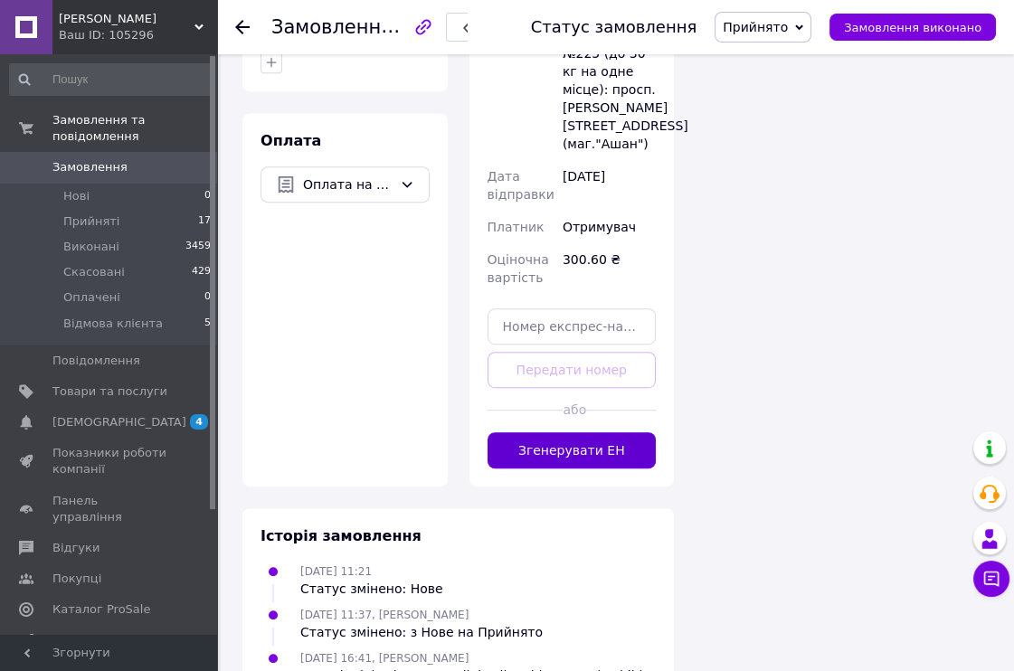
click at [587, 432] on button "Згенерувати ЕН" at bounding box center [572, 450] width 169 height 36
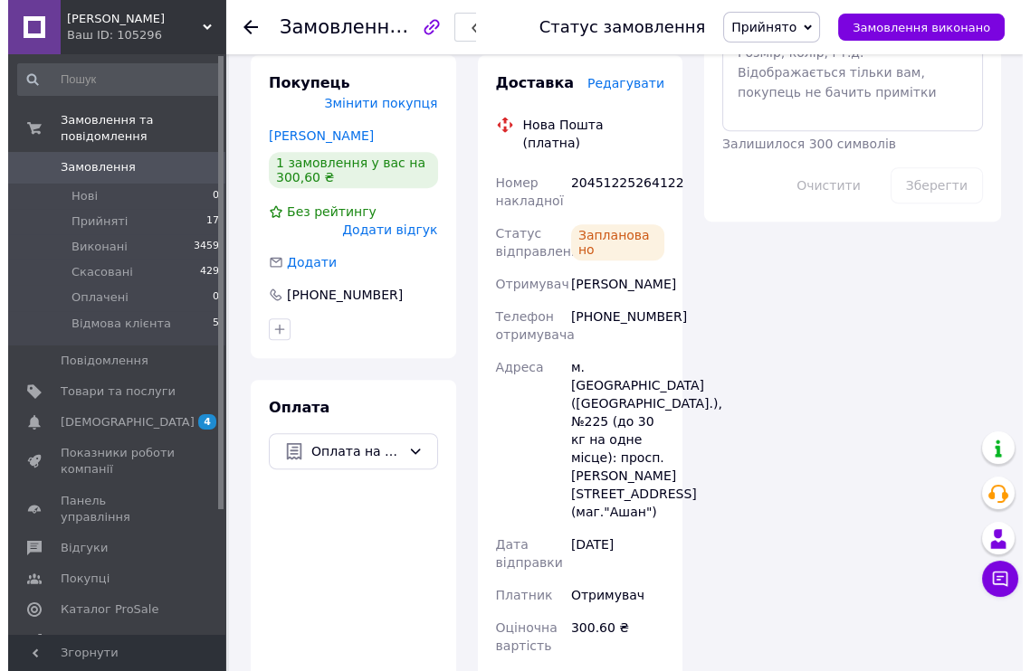
scroll to position [955, 0]
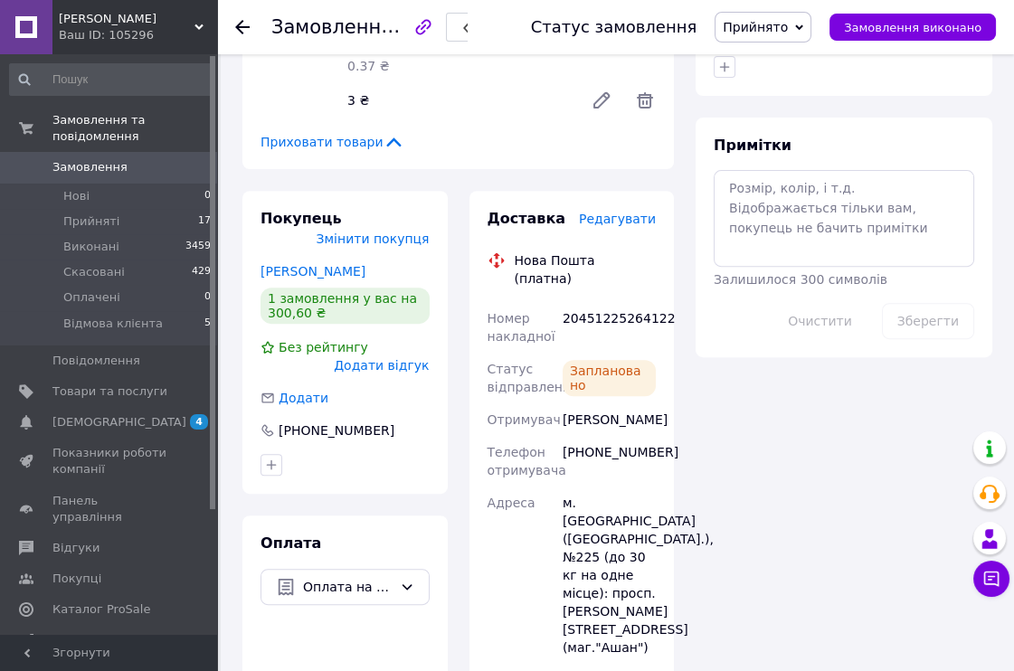
click at [630, 212] on span "Редагувати" at bounding box center [617, 219] width 77 height 14
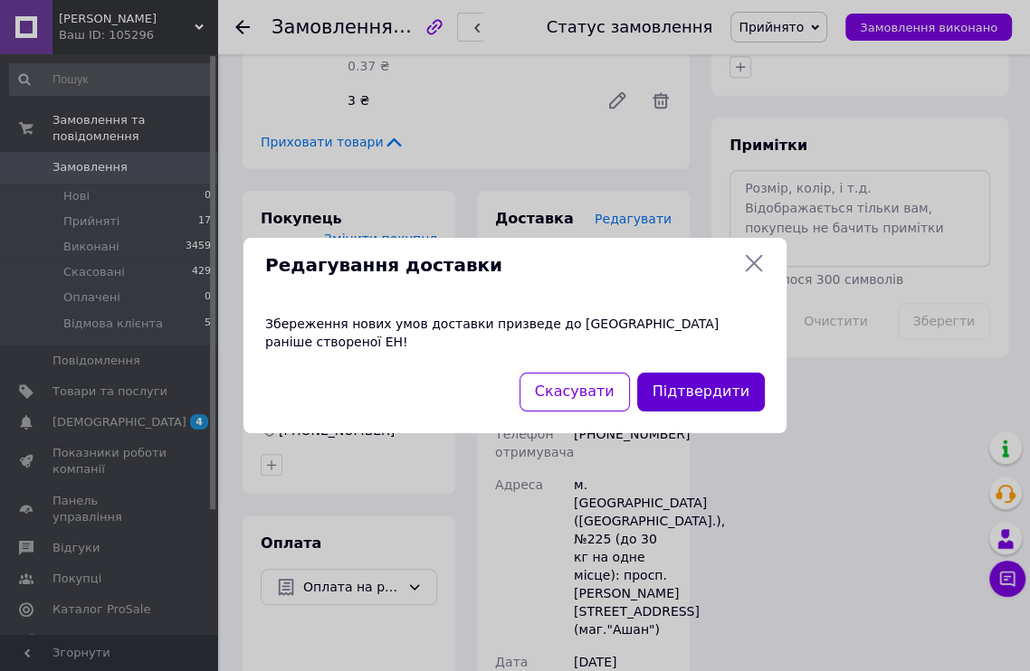
click at [695, 383] on button "Підтвердити" at bounding box center [701, 392] width 128 height 39
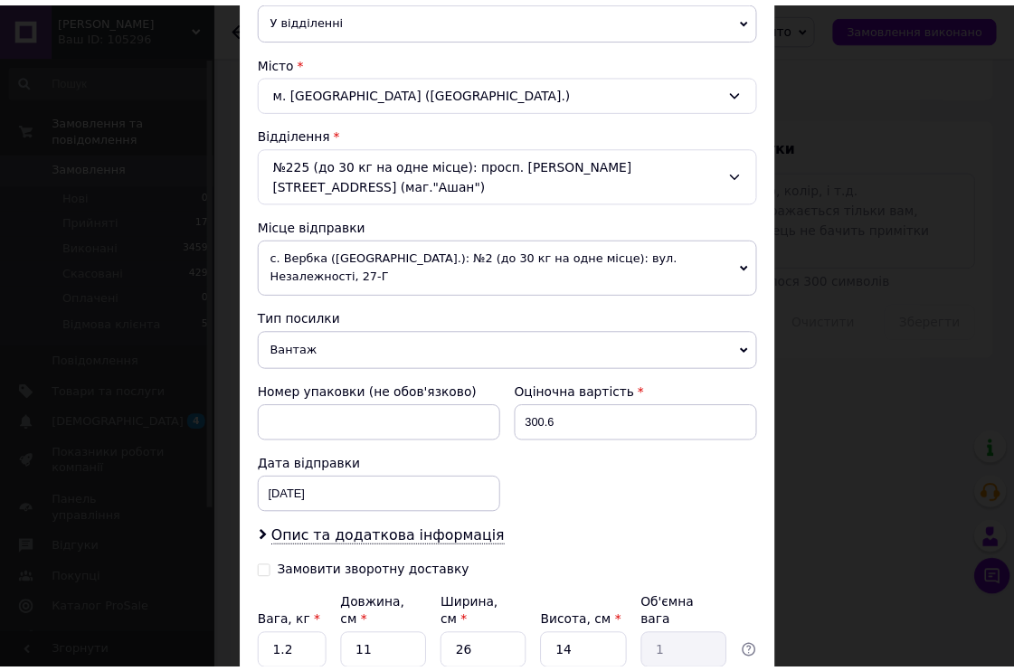
scroll to position [559, 0]
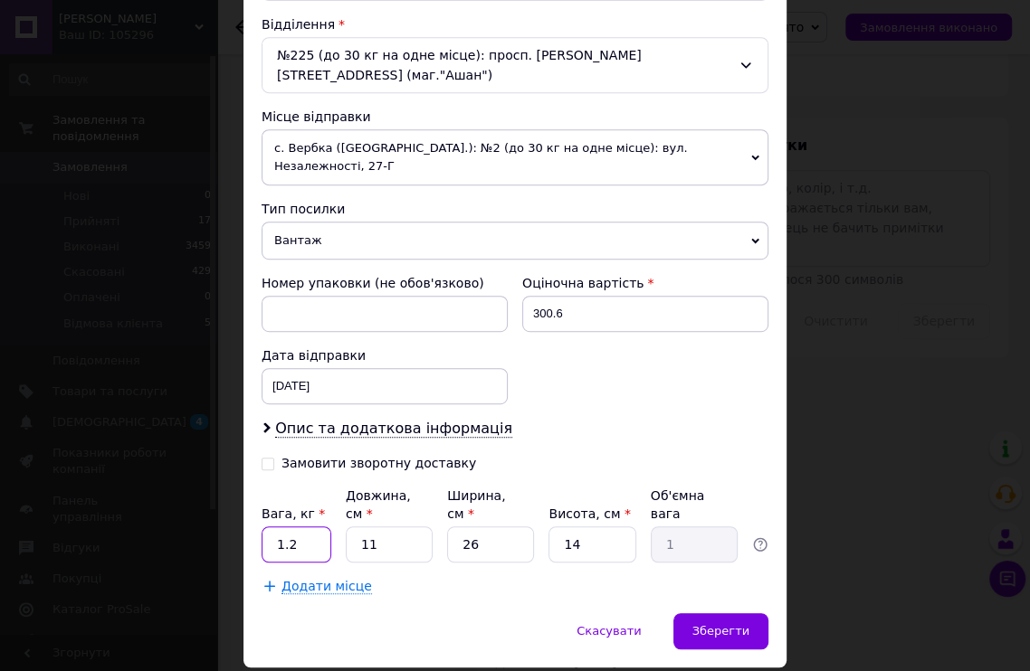
drag, startPoint x: 311, startPoint y: 486, endPoint x: 299, endPoint y: 483, distance: 12.1
click at [301, 527] on input "1.2" at bounding box center [296, 545] width 70 height 36
type input "1"
click at [729, 624] on span "Зберегти" at bounding box center [720, 631] width 57 height 14
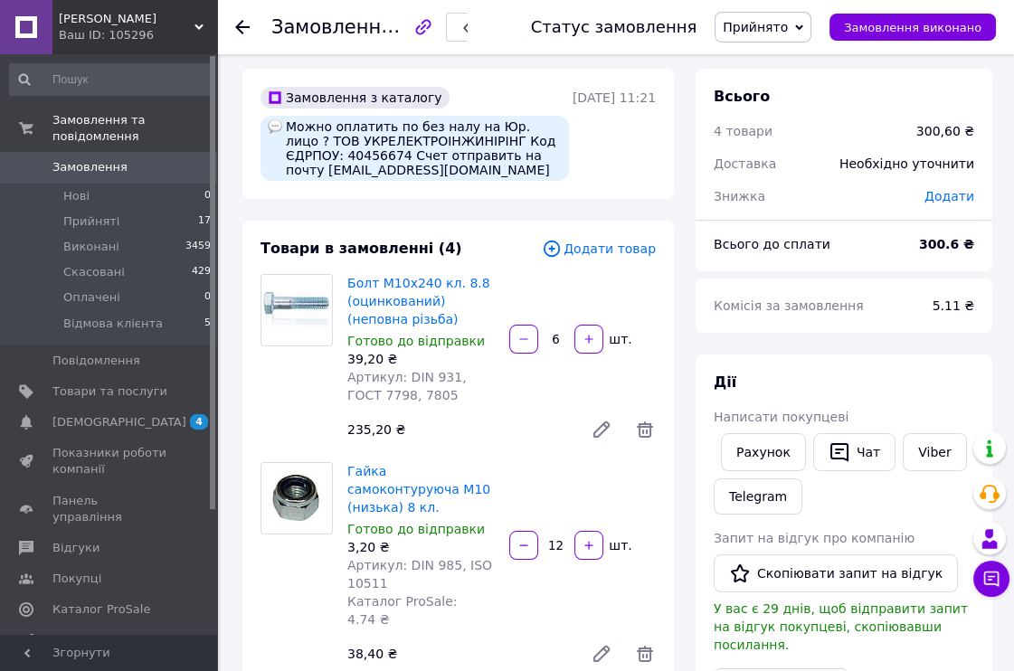
scroll to position [0, 0]
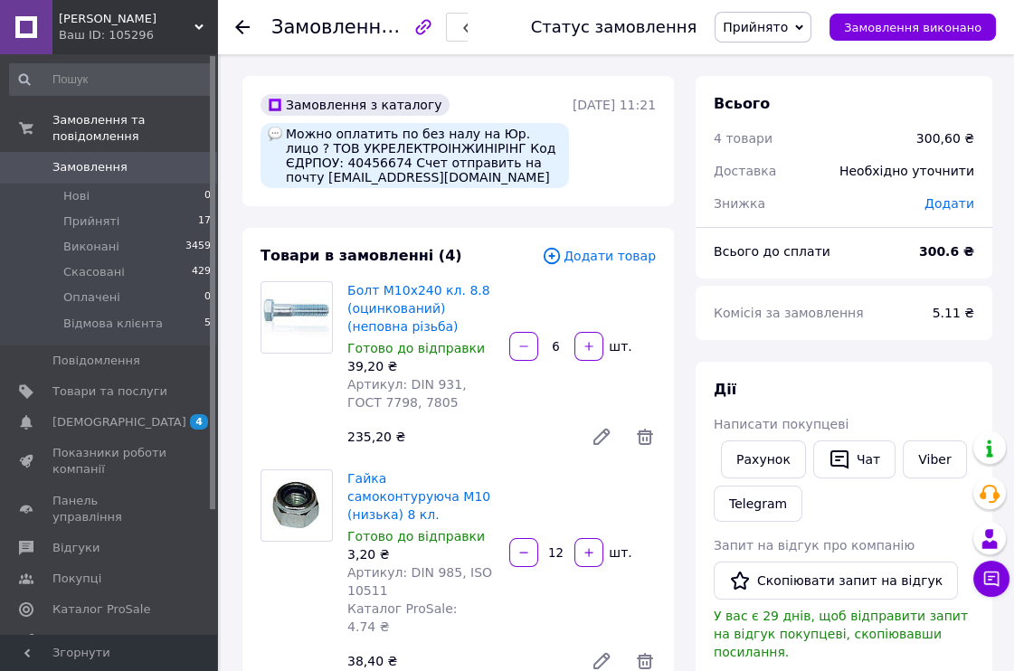
click at [251, 27] on div at bounding box center [253, 27] width 36 height 54
click at [237, 27] on use at bounding box center [242, 27] width 14 height 14
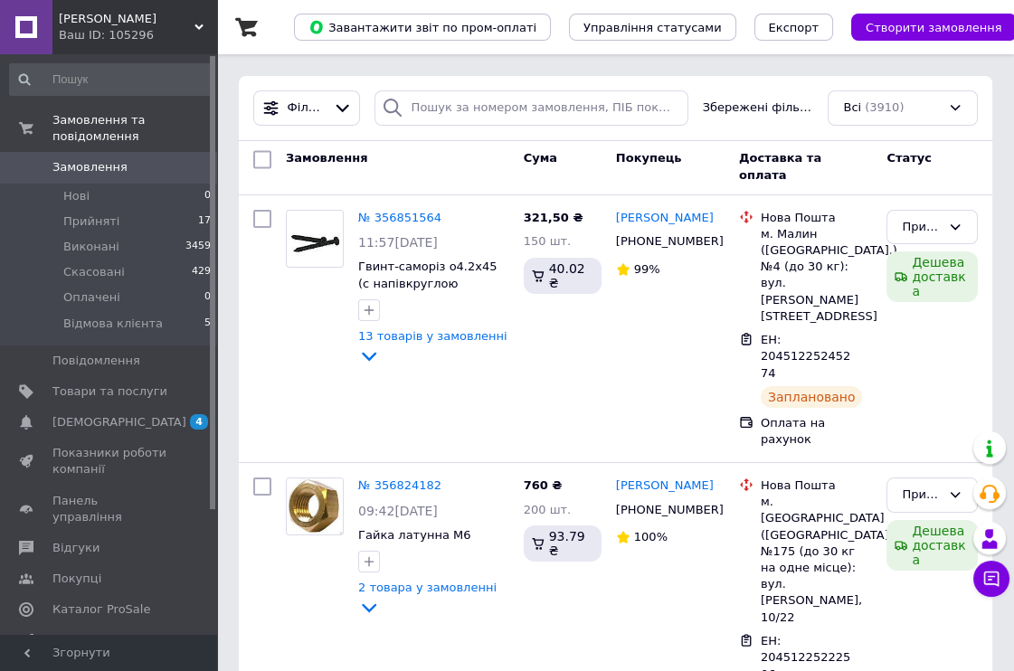
click at [142, 159] on span "Замовлення" at bounding box center [109, 167] width 115 height 16
